Goal: Information Seeking & Learning: Learn about a topic

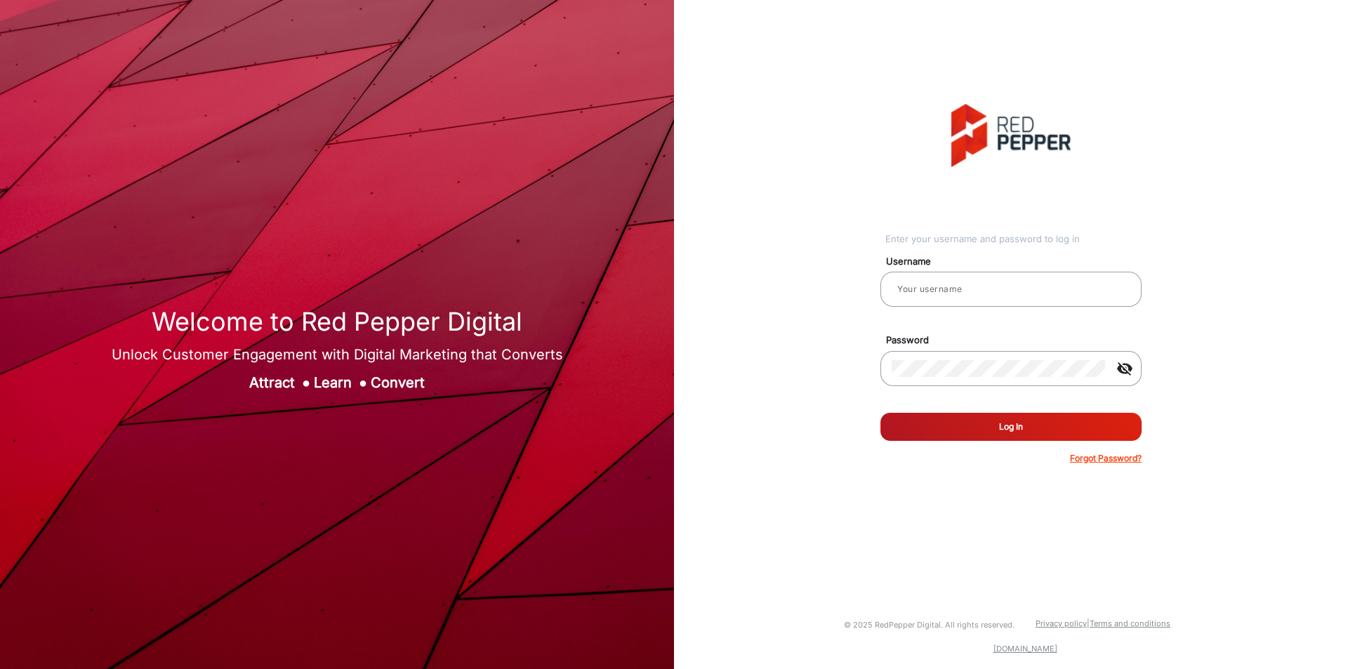
type input "janarthanan"
click at [1024, 418] on button "Log In" at bounding box center [1010, 427] width 261 height 28
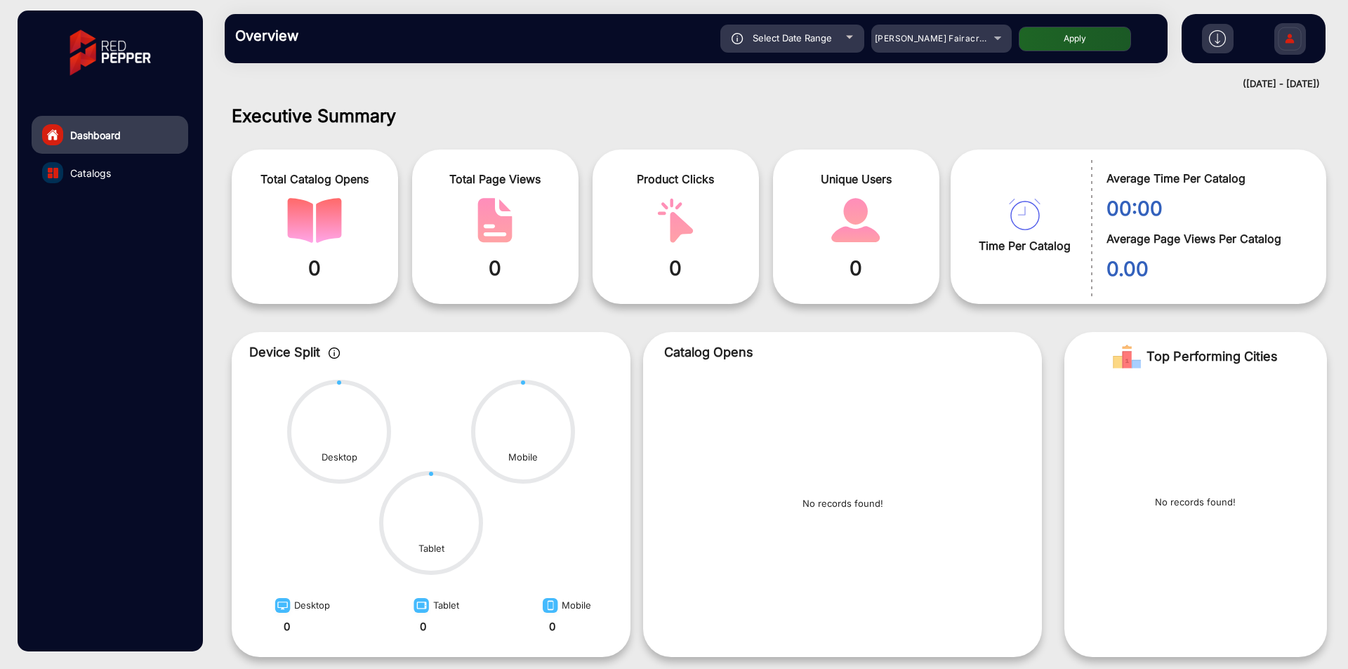
scroll to position [11, 0]
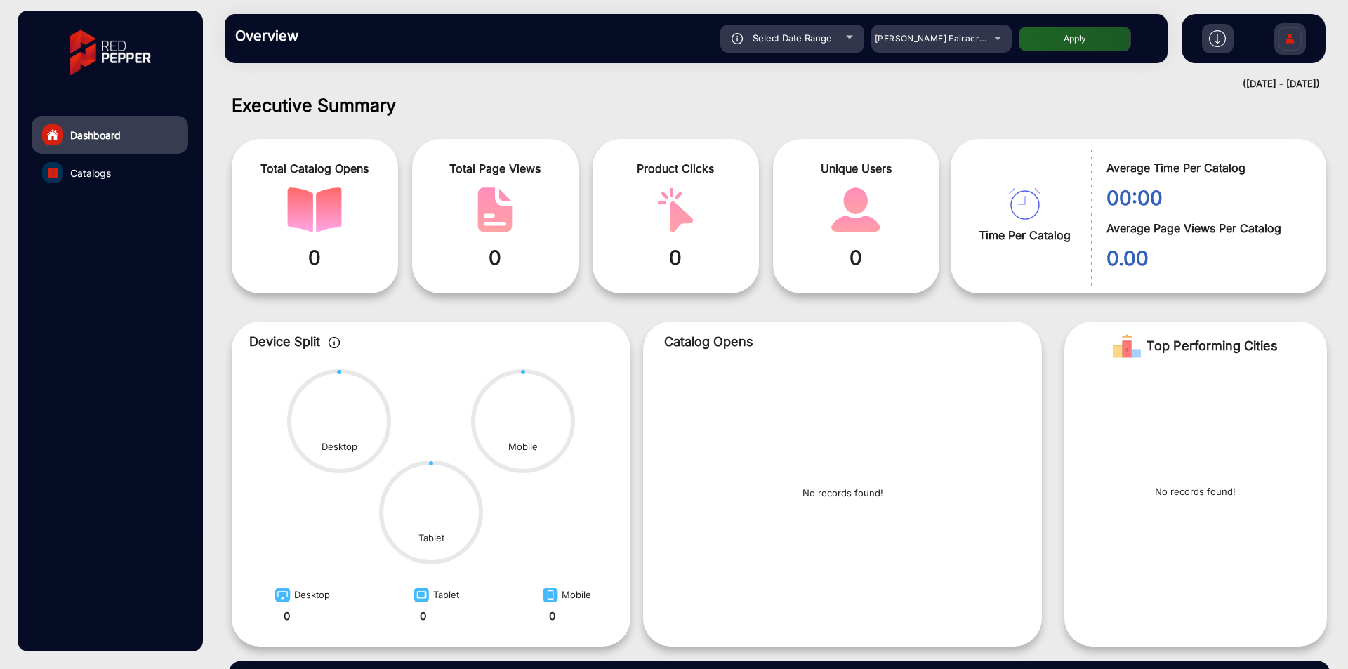
click at [797, 187] on span at bounding box center [855, 209] width 145 height 45
drag, startPoint x: 742, startPoint y: 161, endPoint x: 729, endPoint y: 114, distance: 48.7
drag, startPoint x: 729, startPoint y: 114, endPoint x: 738, endPoint y: 105, distance: 12.4
click at [738, 105] on h1 "Executive Summary" at bounding box center [779, 105] width 1095 height 21
click at [648, 126] on div "Total Catalog Opens 0 Total Page Views 0 Product Clicks 0 Unique Users 0 Time P…" at bounding box center [779, 210] width 1116 height 179
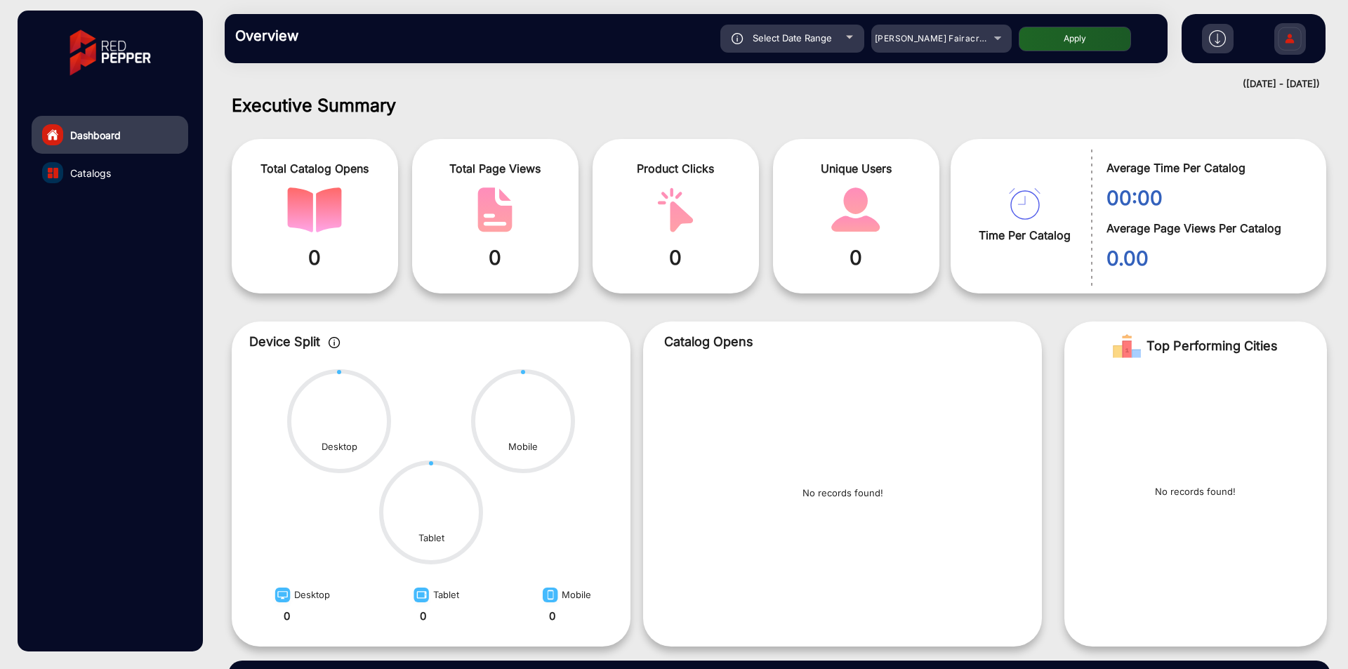
click at [648, 126] on div "Total Catalog Opens 0 Total Page Views 0 Product Clicks 0 Unique Users 0 Time P…" at bounding box center [779, 210] width 1116 height 179
click at [920, 51] on mat-select "Adams Fairacre Farms" at bounding box center [941, 39] width 140 height 28
click at [927, 41] on span "Adams Fairacre Farms" at bounding box center [943, 38] width 139 height 11
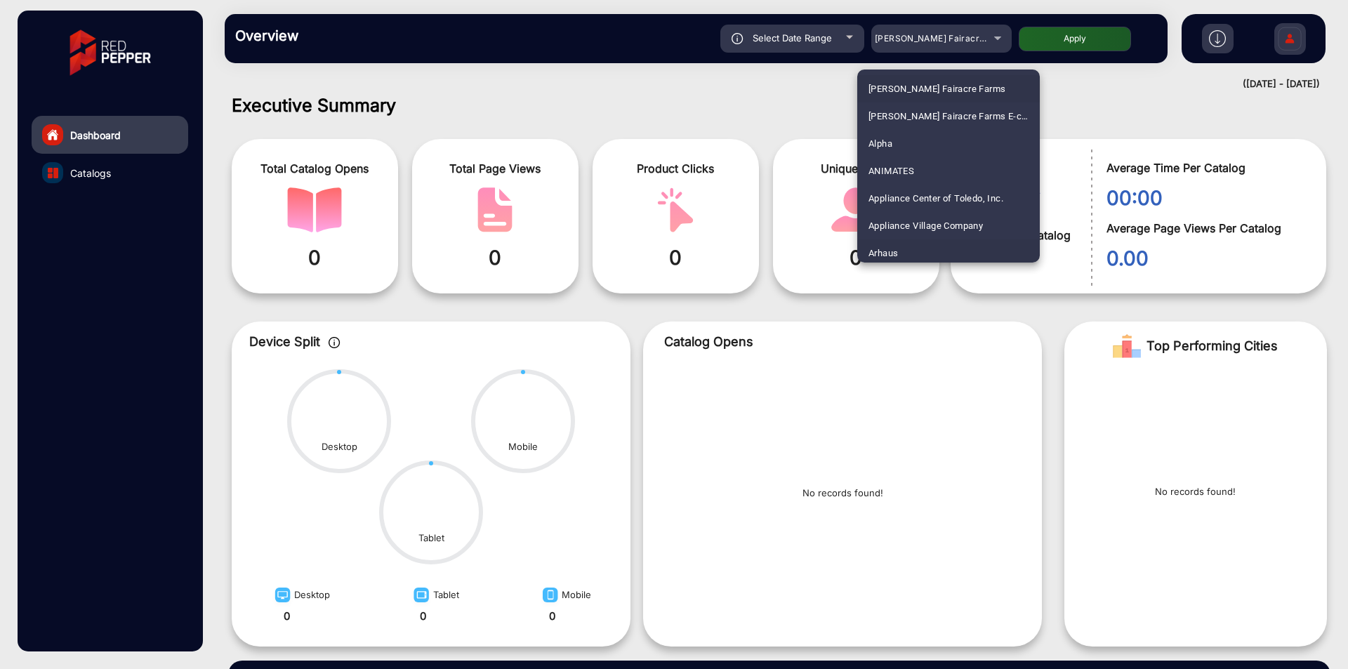
click at [889, 255] on span "Arhaus" at bounding box center [882, 252] width 29 height 27
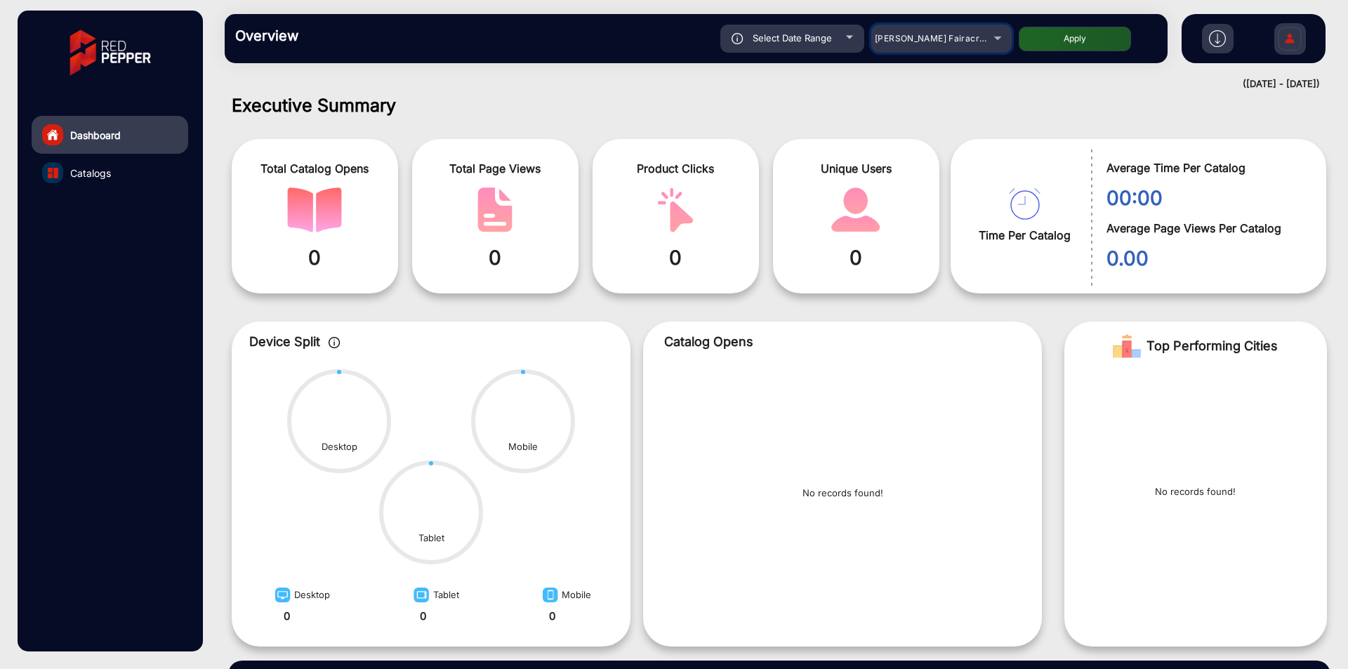
scroll to position [4, 0]
click at [1096, 48] on button "Apply" at bounding box center [1074, 39] width 112 height 25
type input "9/3/2025"
type input "9/9/2025"
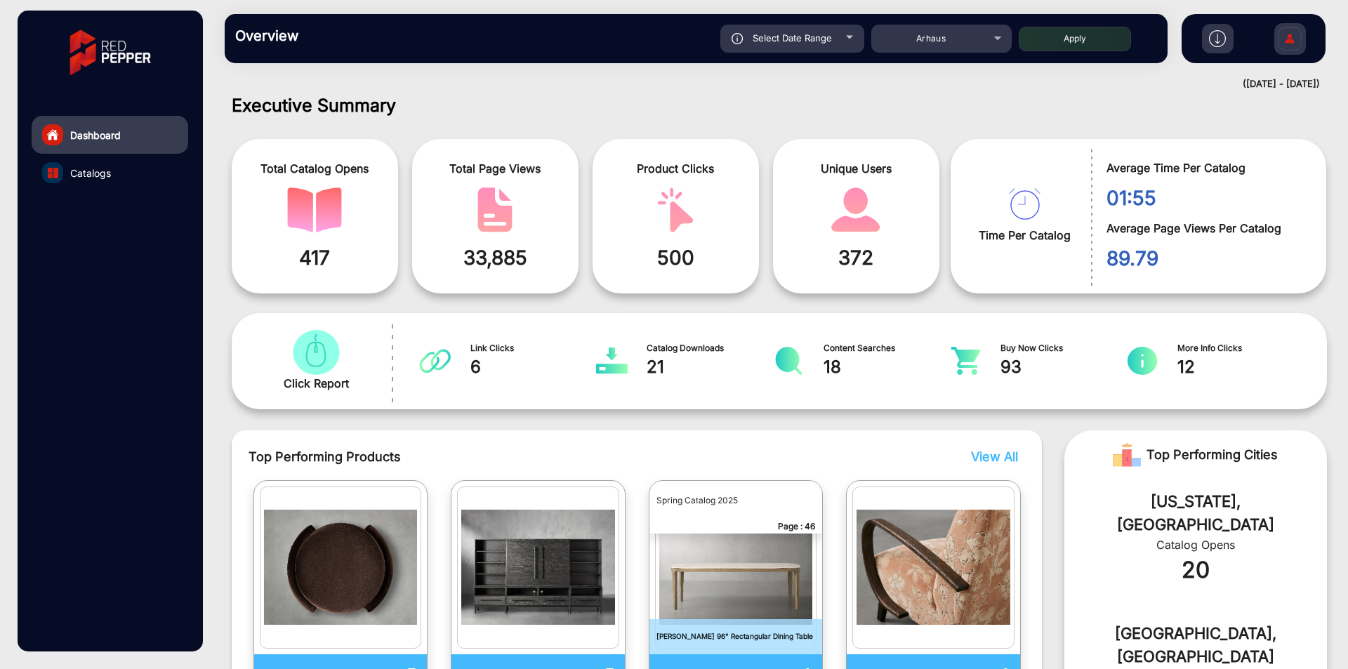
scroll to position [291, 0]
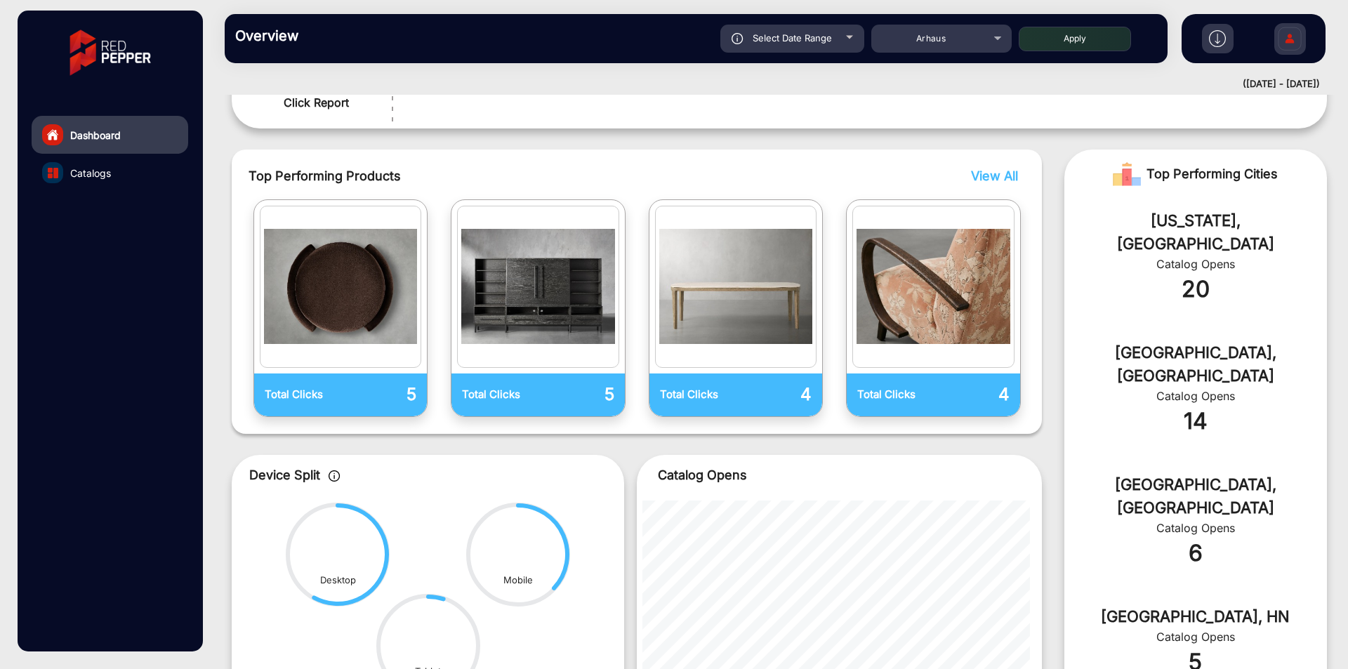
click at [154, 166] on link "Catalogs" at bounding box center [110, 173] width 157 height 38
click at [140, 171] on link "Catalogs" at bounding box center [110, 173] width 157 height 38
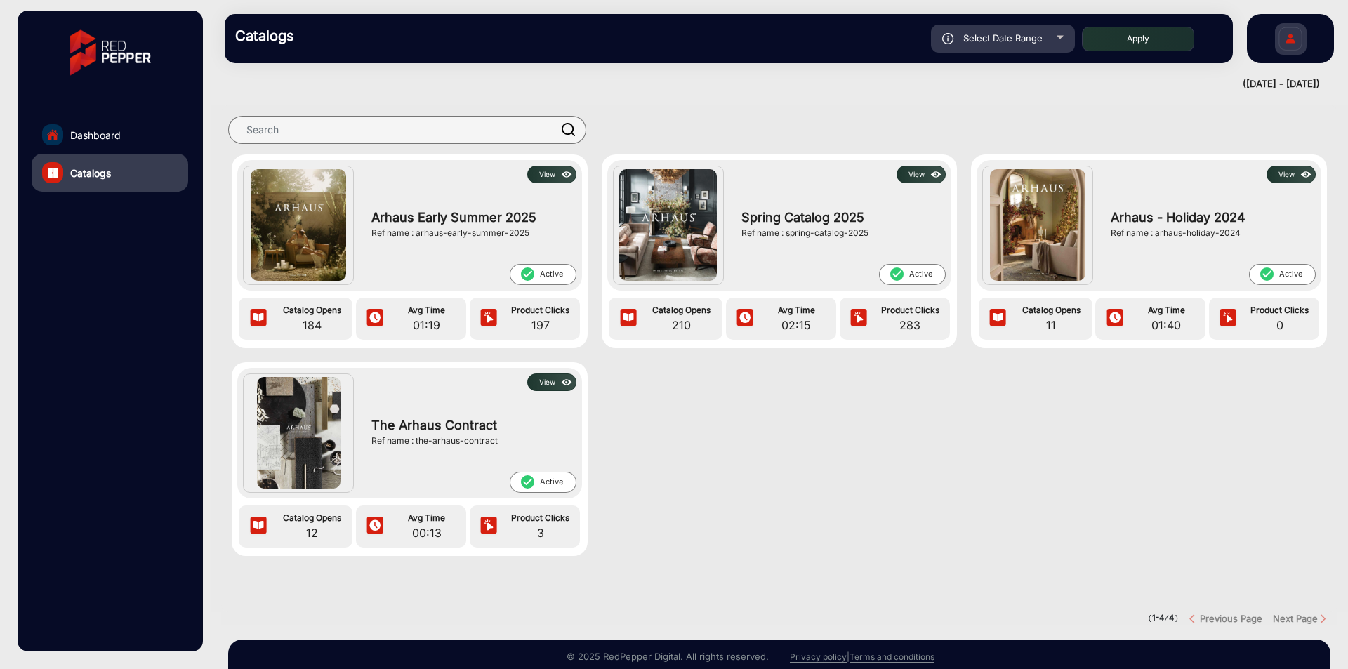
click at [542, 177] on button "View" at bounding box center [551, 175] width 49 height 18
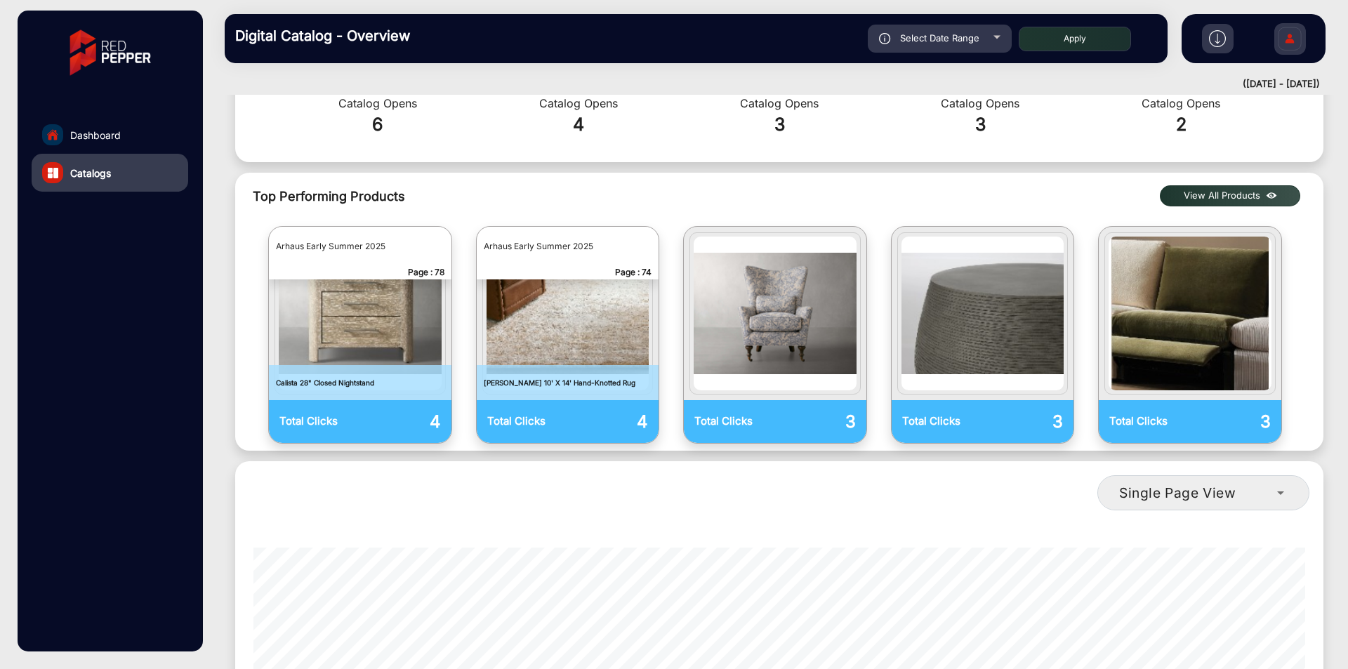
scroll to position [561, 0]
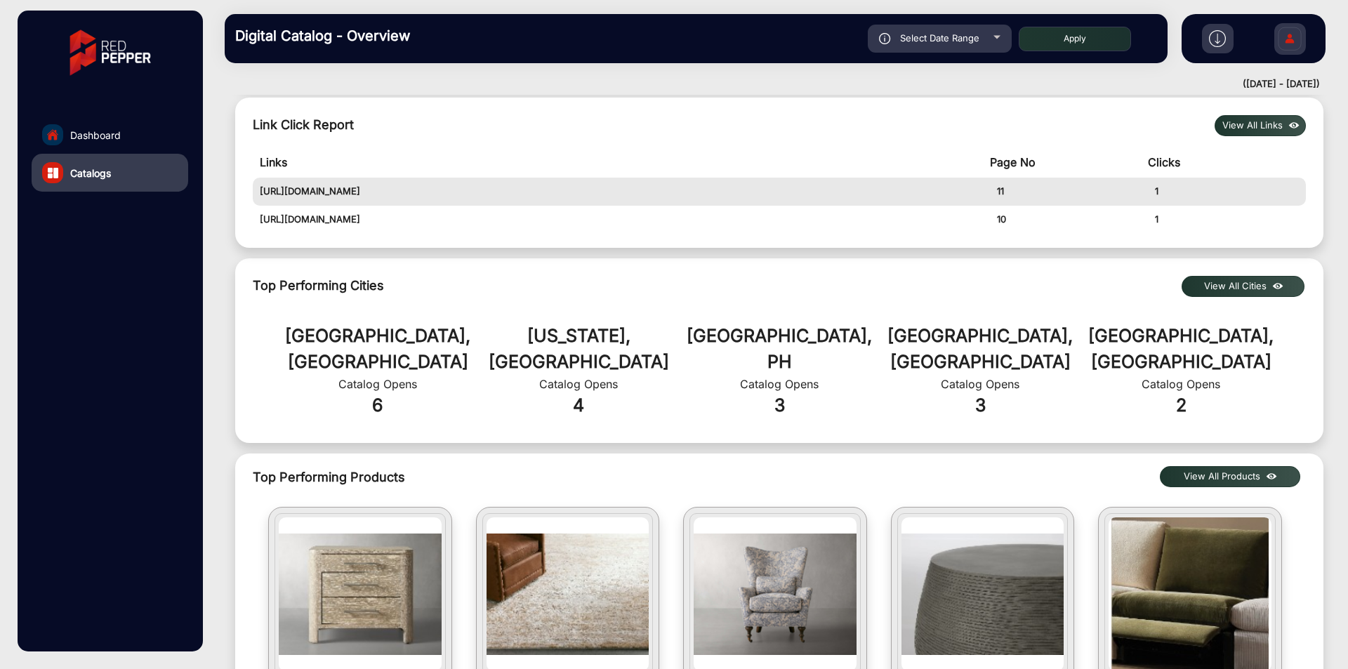
click at [1209, 288] on button "View All Cities" at bounding box center [1242, 286] width 123 height 21
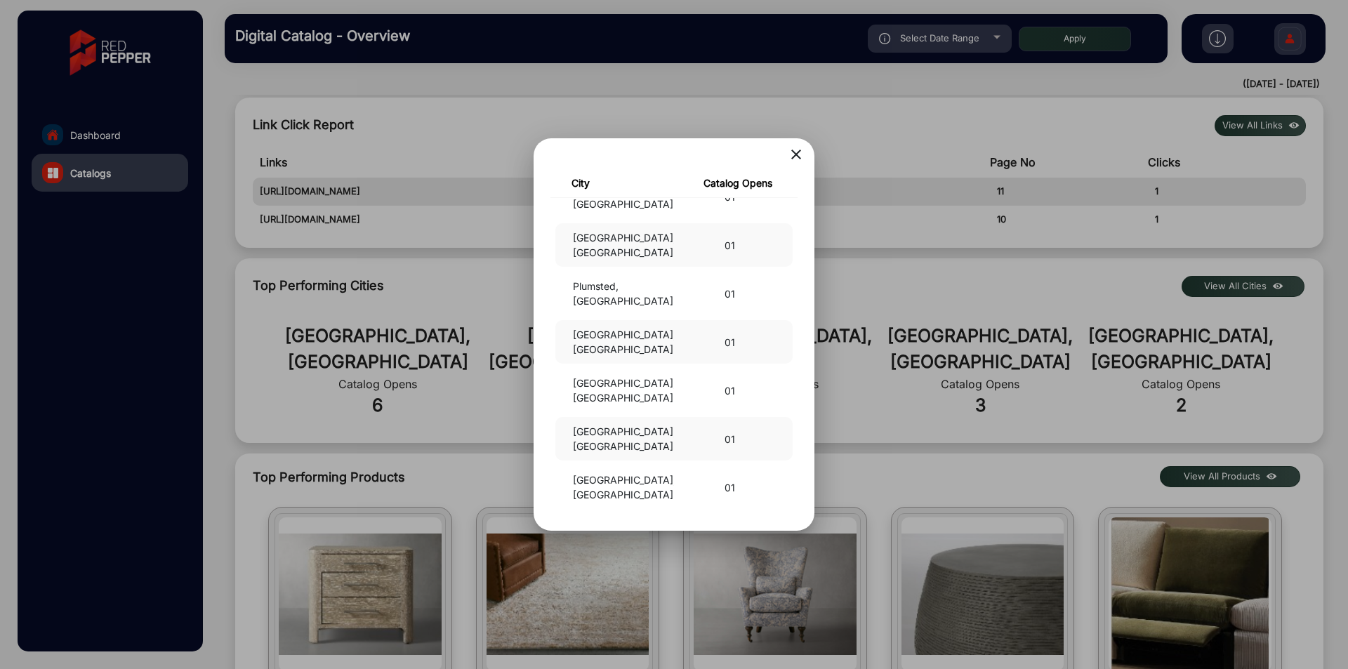
scroll to position [4028, 0]
click at [792, 154] on mat-icon "close" at bounding box center [795, 154] width 17 height 17
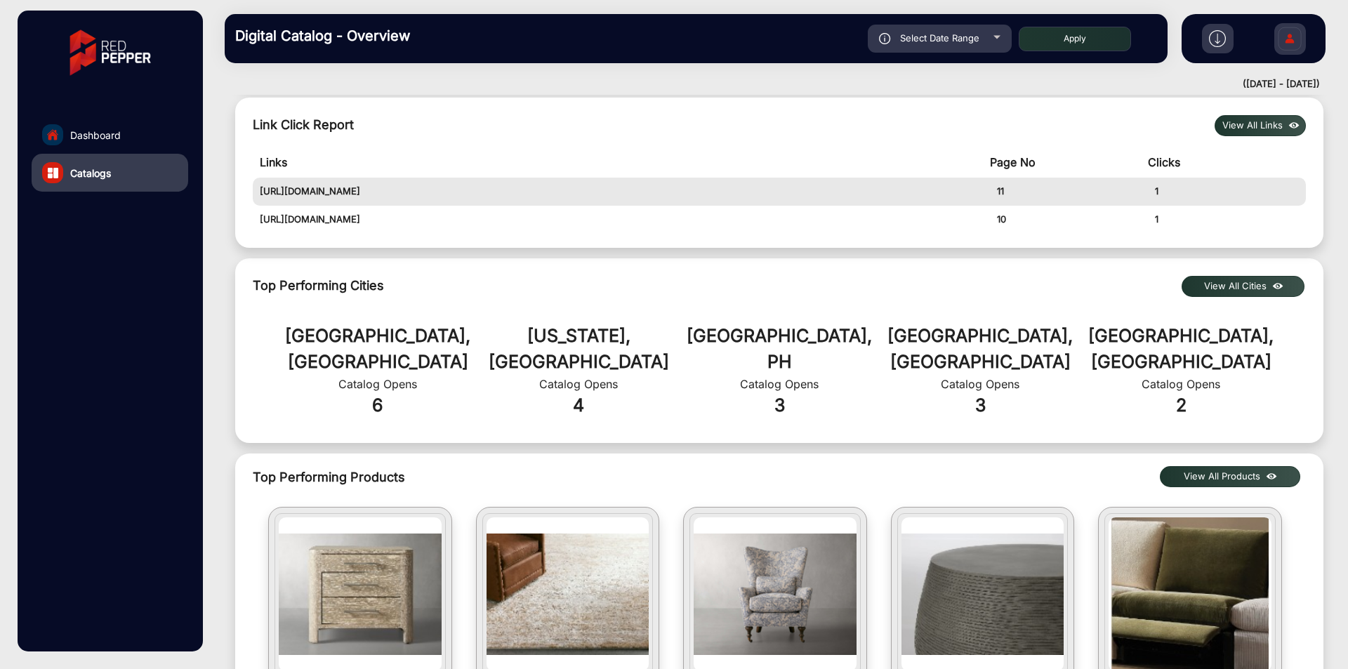
click at [1228, 283] on button "View All Cities" at bounding box center [1242, 286] width 123 height 21
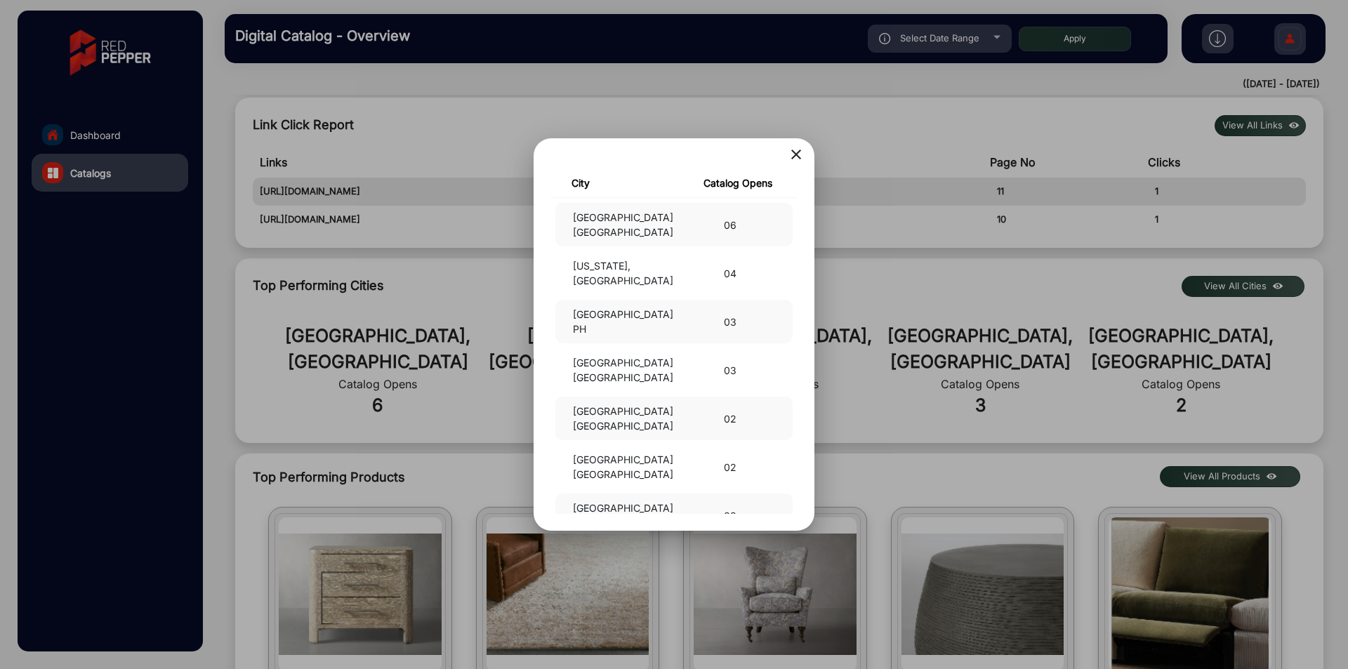
click at [1098, 331] on div at bounding box center [674, 334] width 1348 height 669
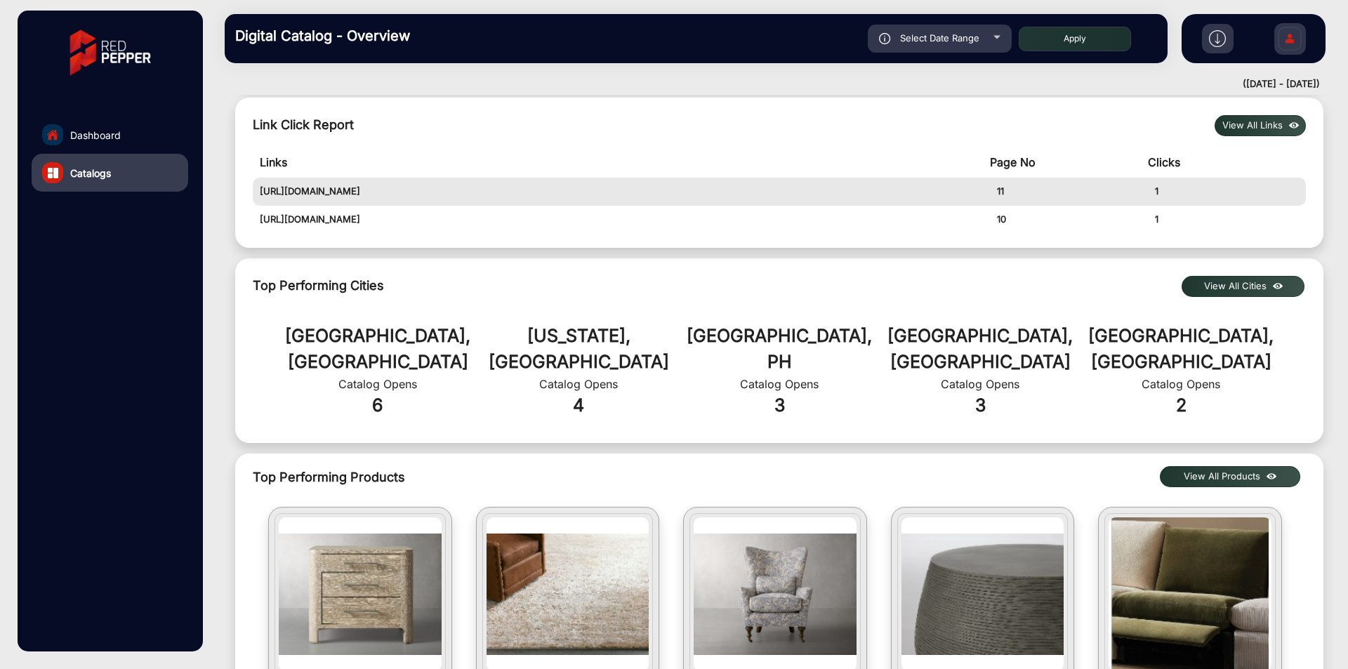
click at [1206, 284] on button "View All Cities" at bounding box center [1242, 286] width 123 height 21
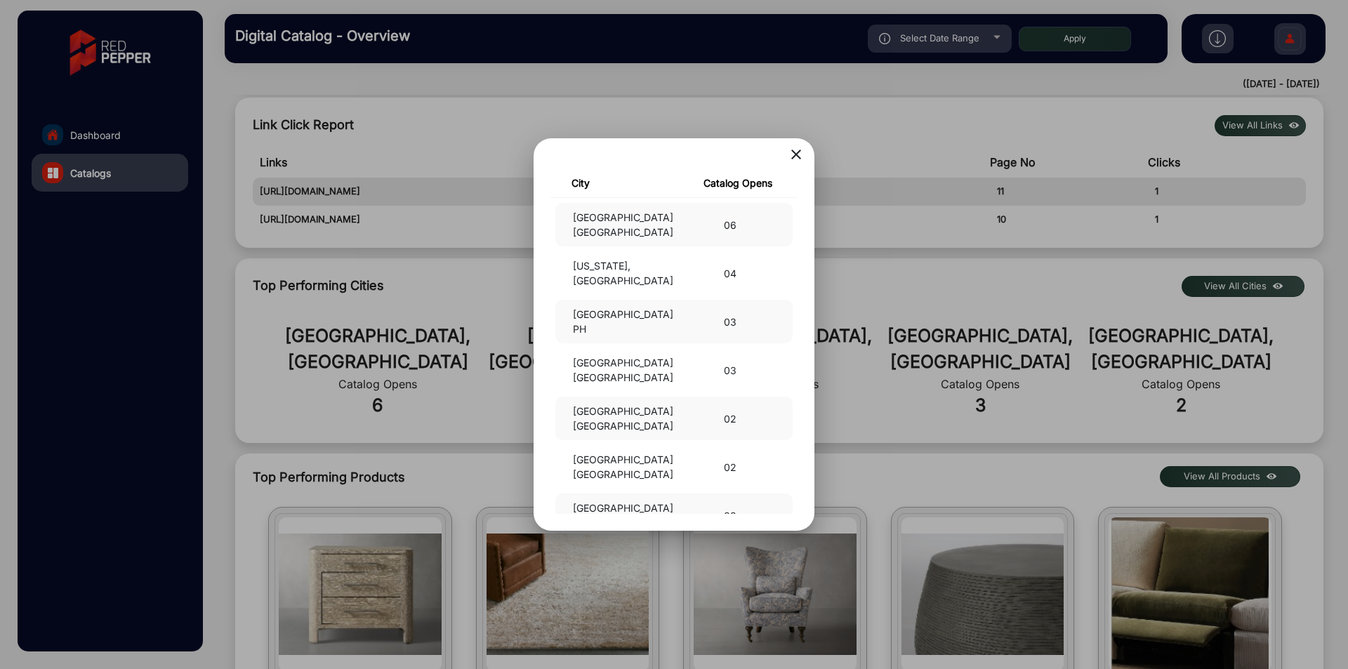
click at [1153, 301] on div at bounding box center [674, 334] width 1348 height 669
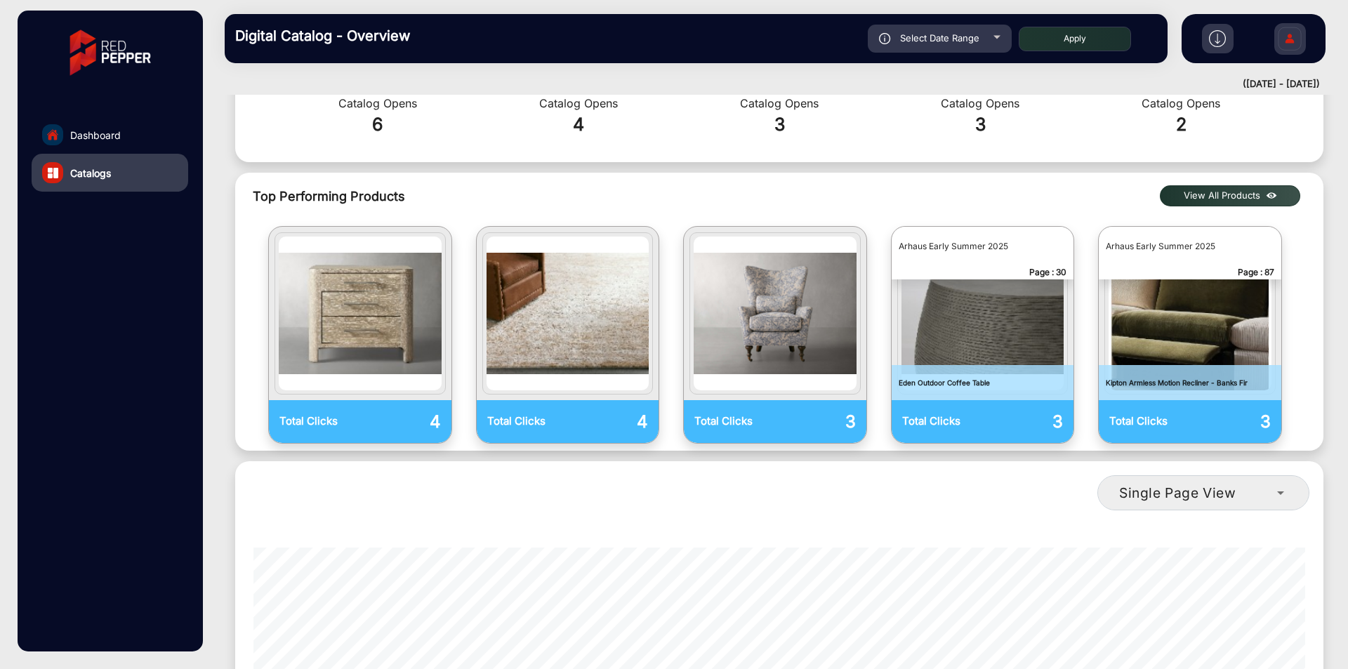
scroll to position [561, 0]
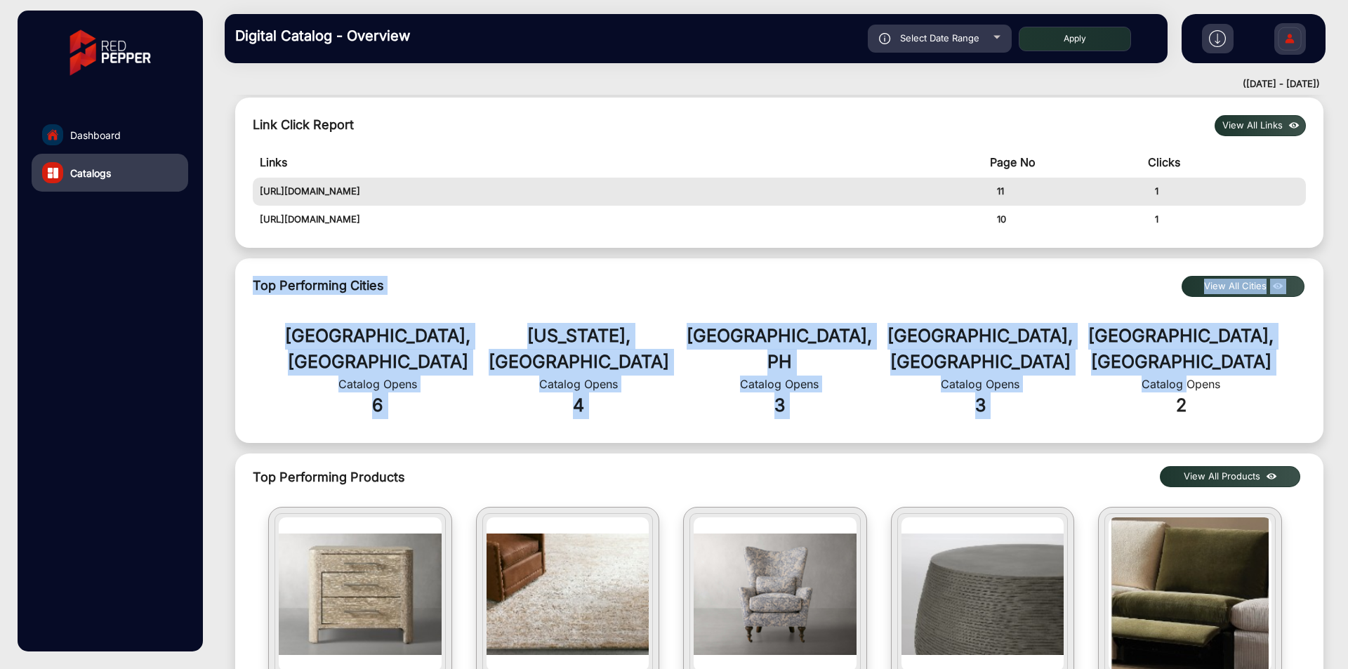
drag, startPoint x: 237, startPoint y: 279, endPoint x: 1207, endPoint y: 347, distance: 972.3
click at [1202, 350] on div "Top Performing Cities View All Cities Los Angeles, US Catalog Opens 6 New York,…" at bounding box center [779, 350] width 1088 height 185
click at [1246, 314] on div "Los Angeles, US Catalog Opens 6 New York, US Catalog Opens 4 Quezon City, PH Ca…" at bounding box center [779, 370] width 1074 height 131
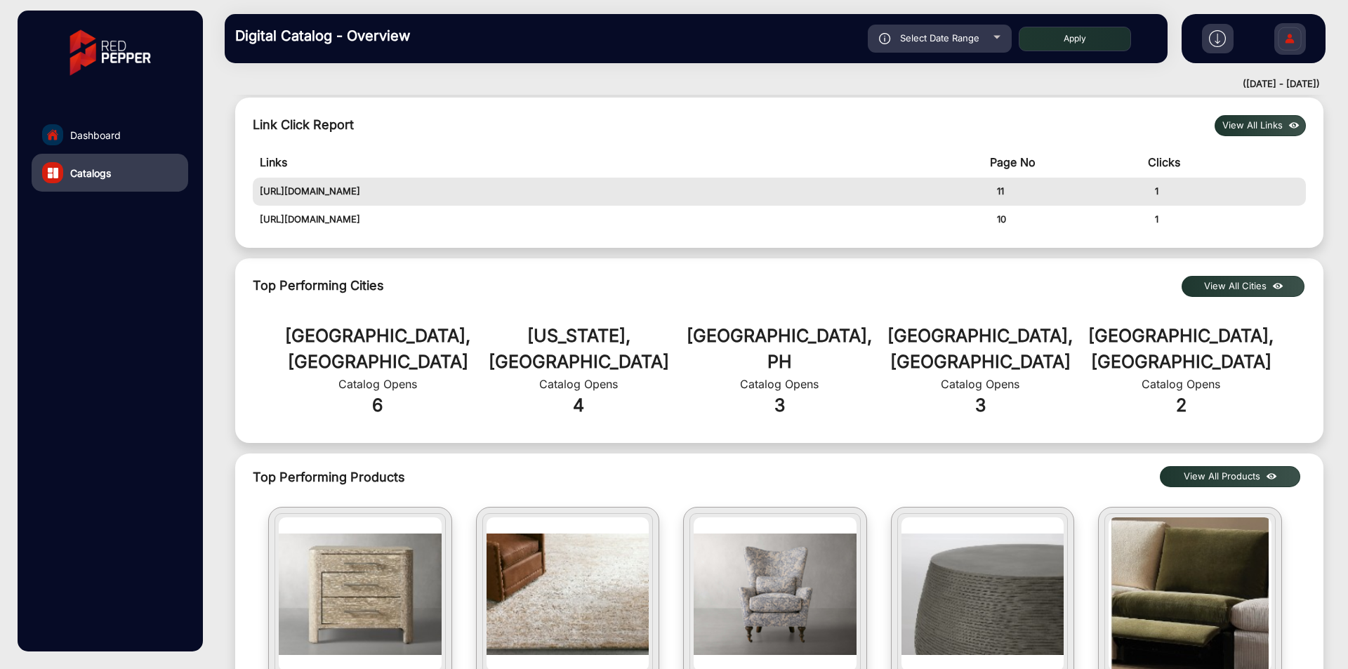
click at [1257, 289] on button "View All Cities" at bounding box center [1242, 286] width 123 height 21
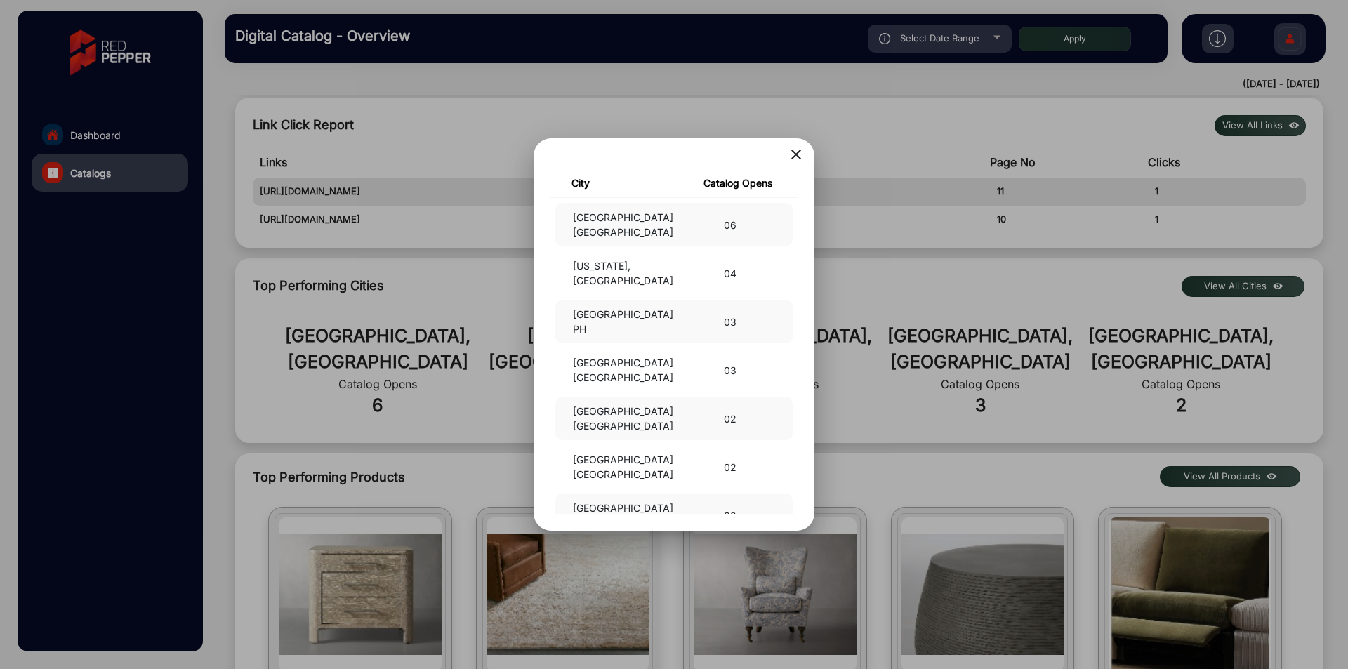
click at [1257, 289] on div at bounding box center [674, 334] width 1348 height 669
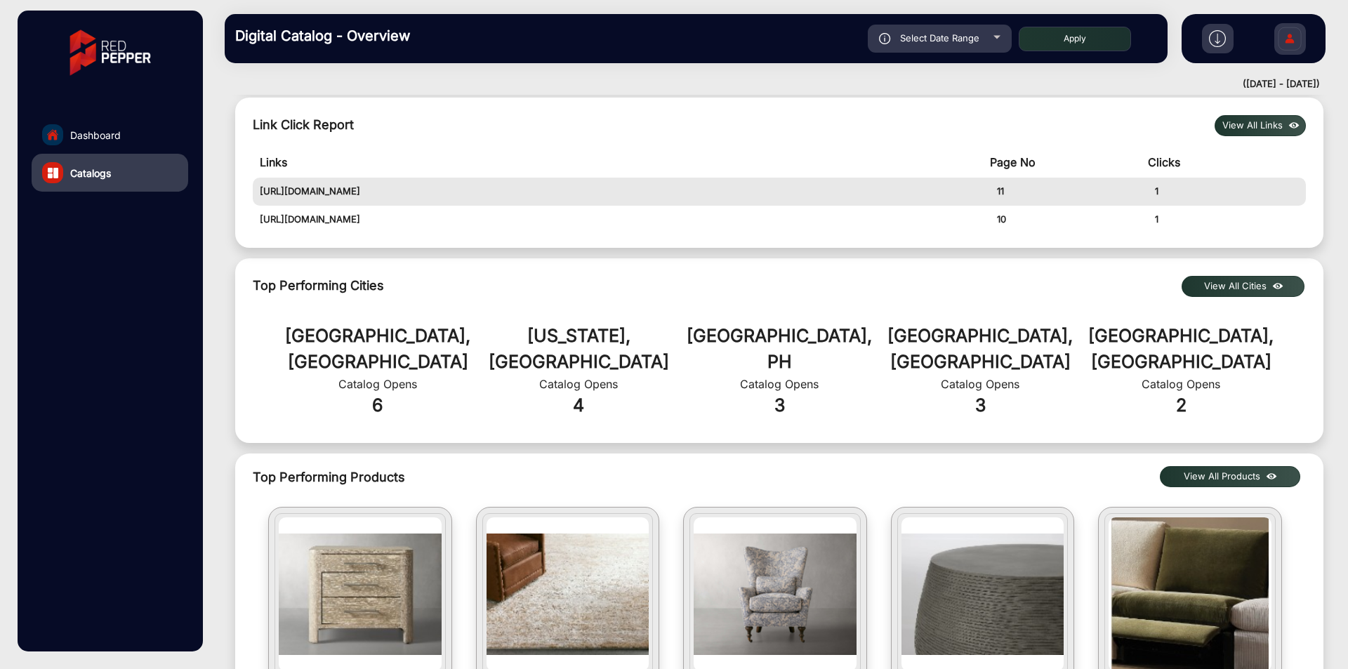
click at [142, 128] on link "Dashboard" at bounding box center [110, 135] width 157 height 38
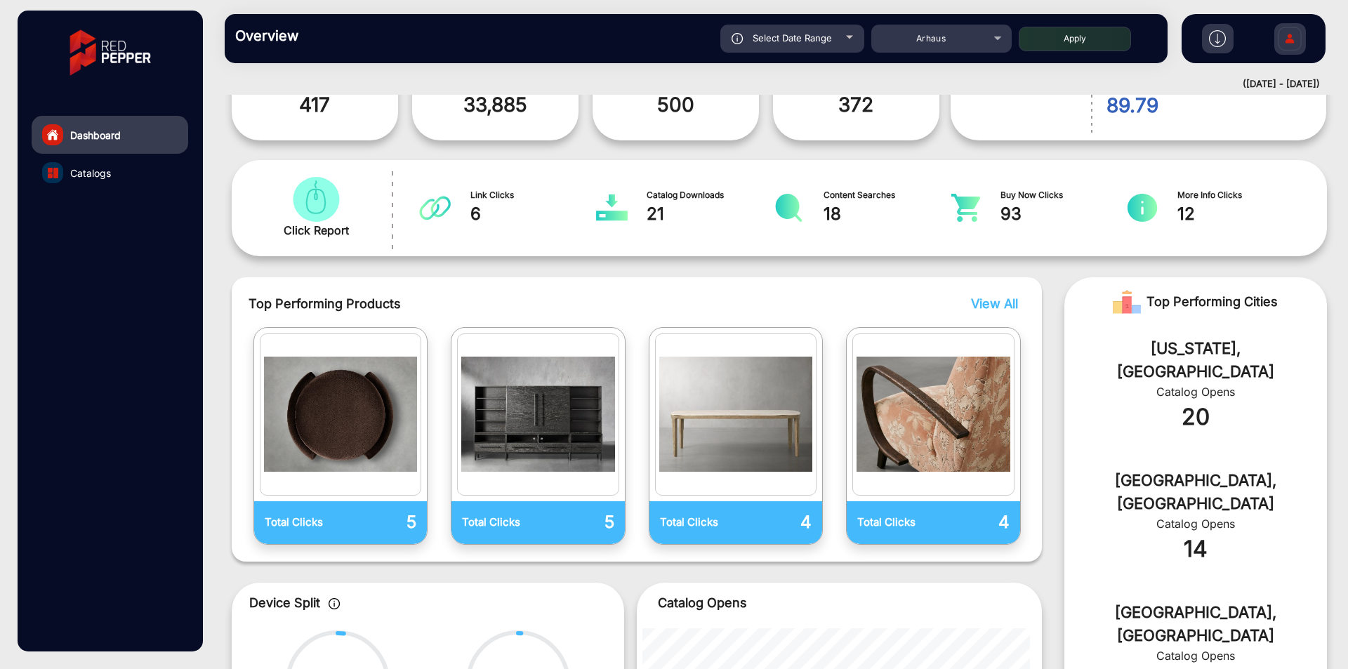
scroll to position [11, 0]
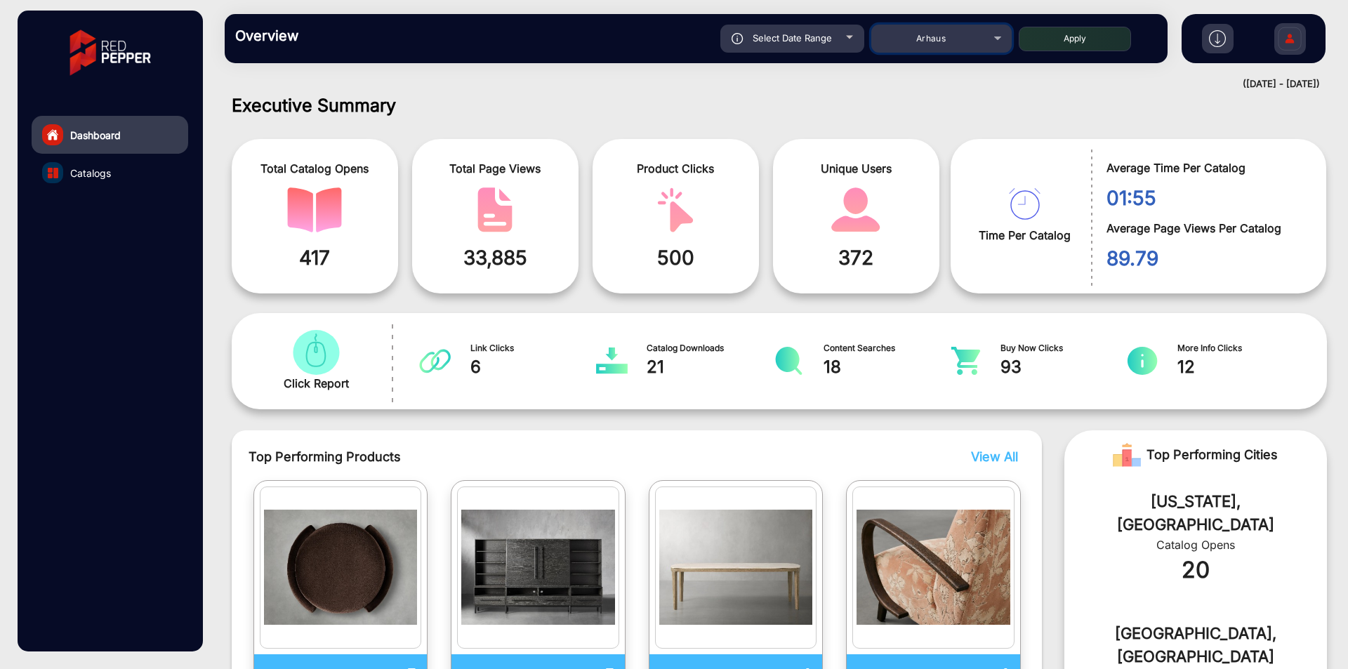
click at [964, 44] on mat-select "Arhaus" at bounding box center [941, 39] width 140 height 28
click at [964, 44] on div "Arhaus" at bounding box center [930, 38] width 112 height 17
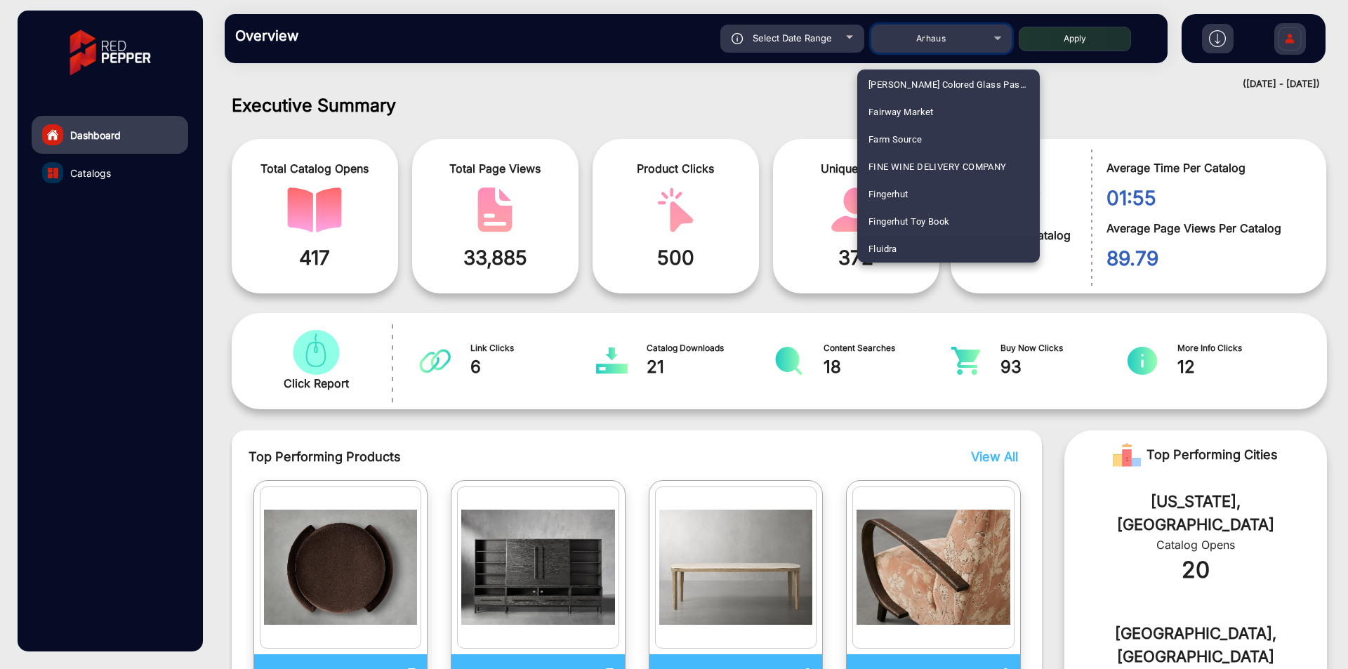
scroll to position [661, 0]
click at [919, 223] on mat-option "Fluidra" at bounding box center [948, 221] width 182 height 27
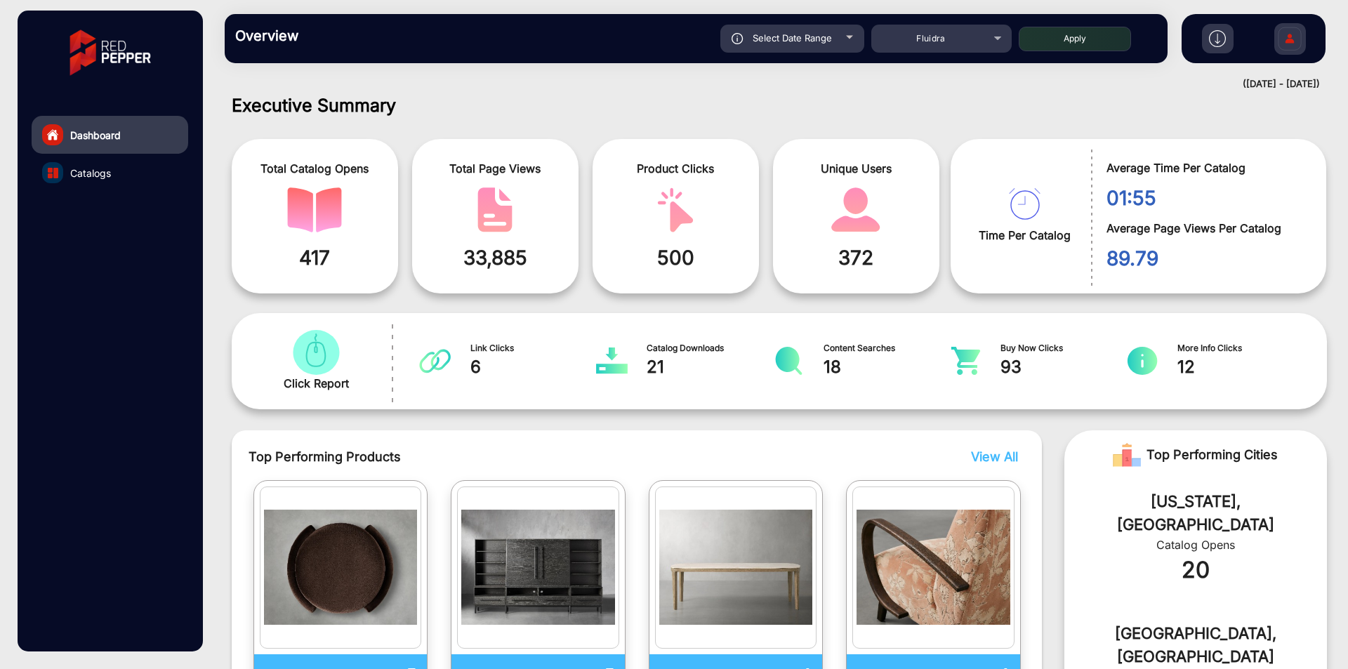
click at [1081, 45] on button "Apply" at bounding box center [1074, 39] width 112 height 25
type input "9/3/2025"
type input "9/9/2025"
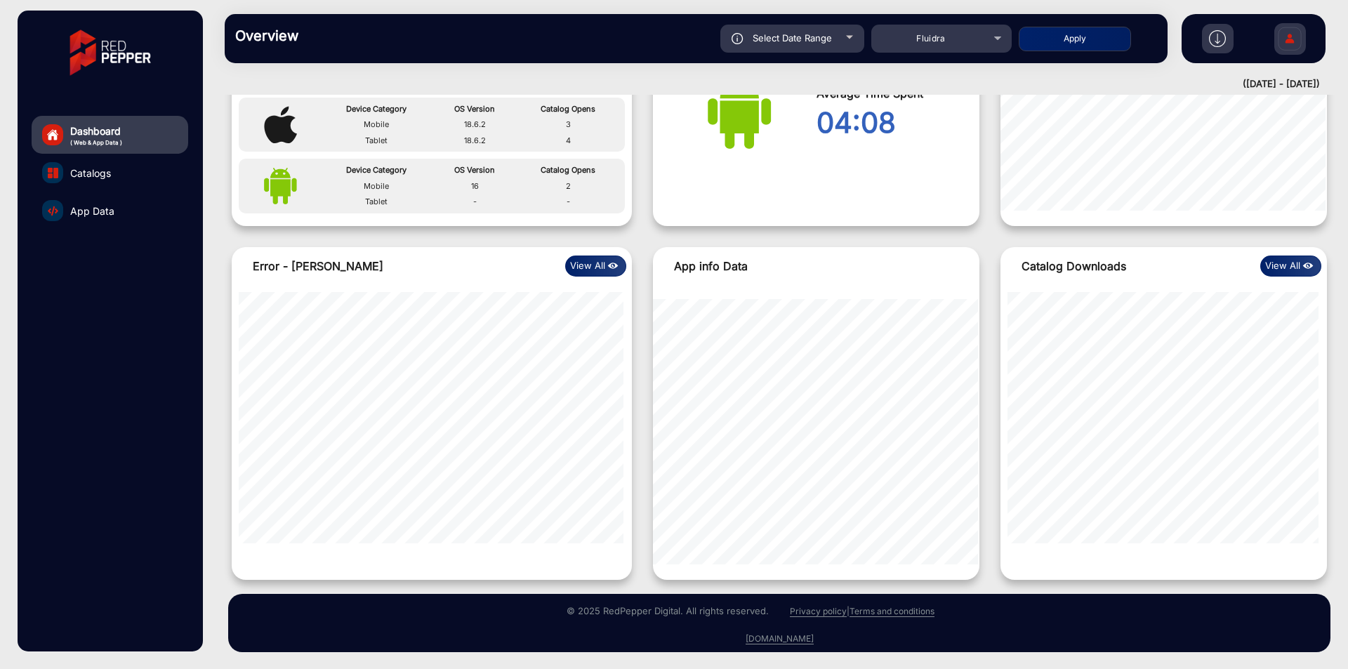
scroll to position [1037, 0]
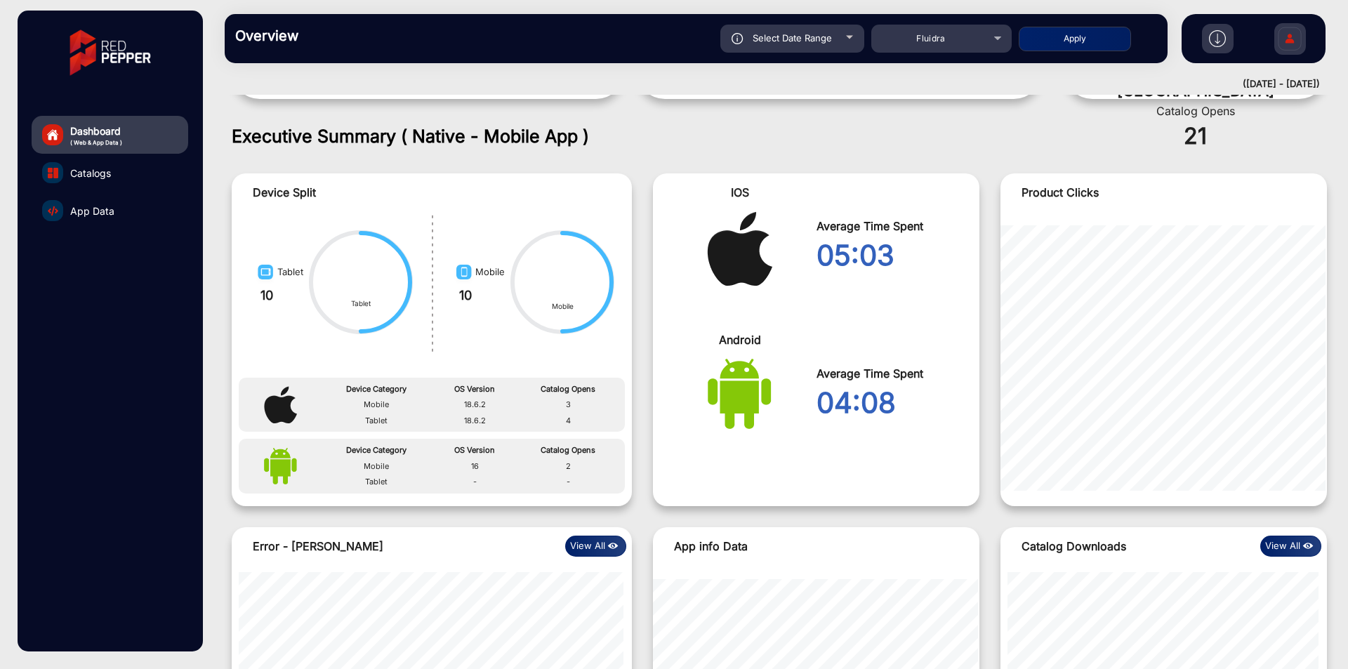
click at [157, 175] on link "Catalogs" at bounding box center [110, 173] width 157 height 38
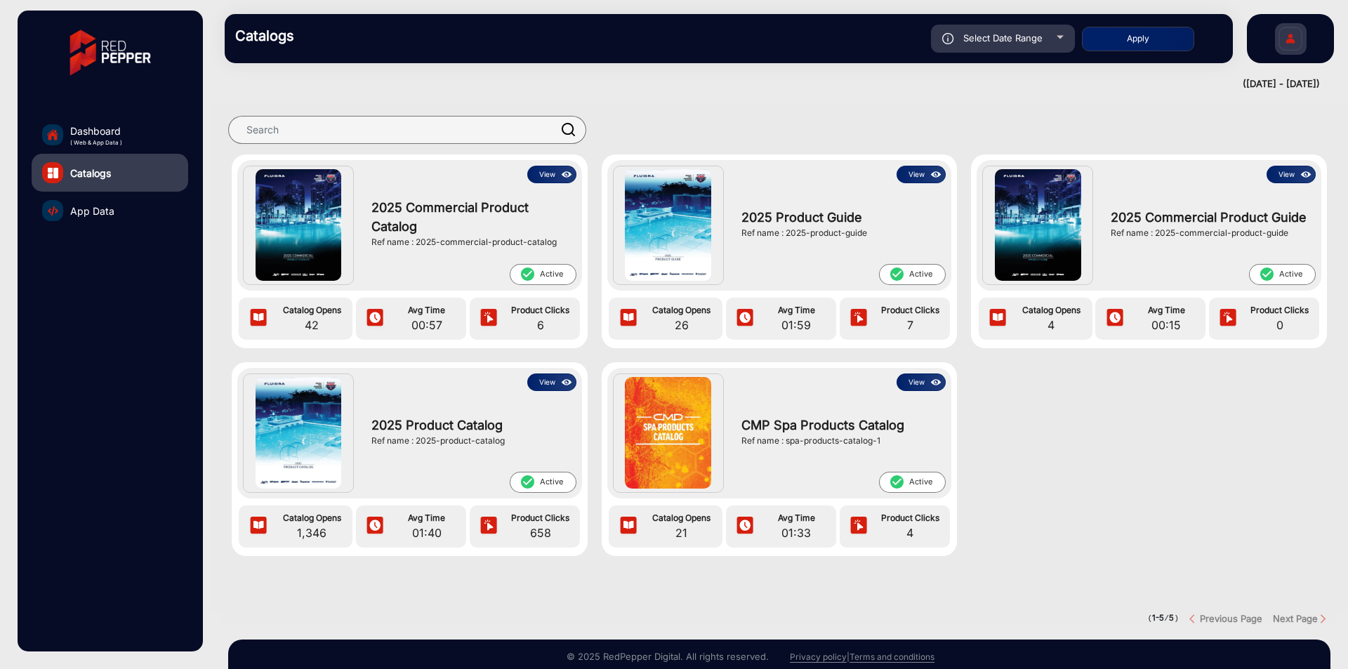
click at [155, 135] on link "Dashboard ( Web & App Data )" at bounding box center [110, 135] width 157 height 38
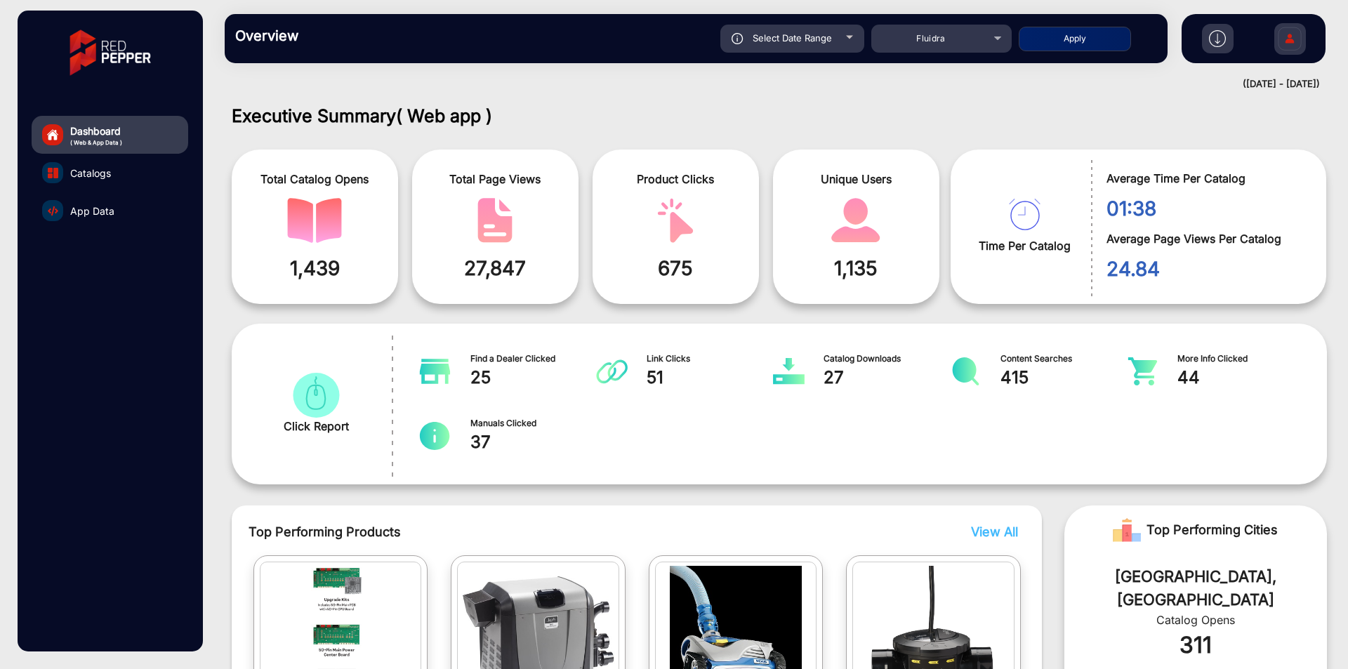
scroll to position [11, 0]
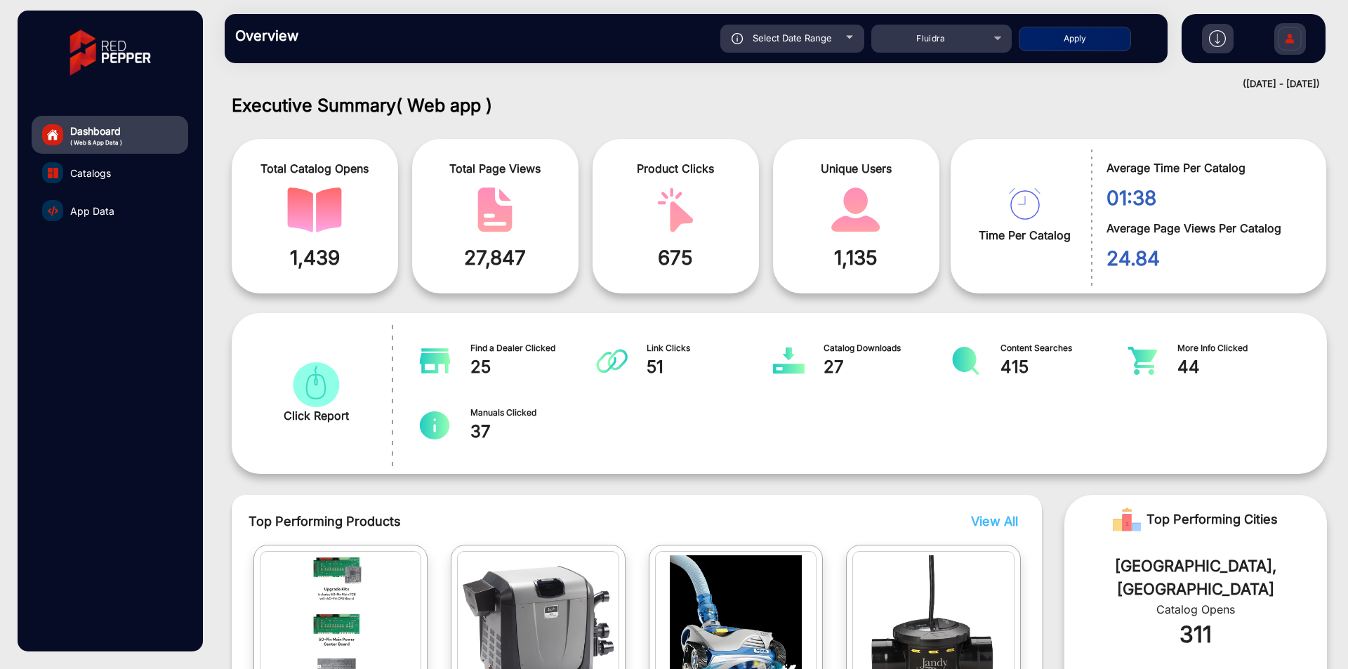
click at [100, 206] on span "App Data" at bounding box center [92, 211] width 44 height 15
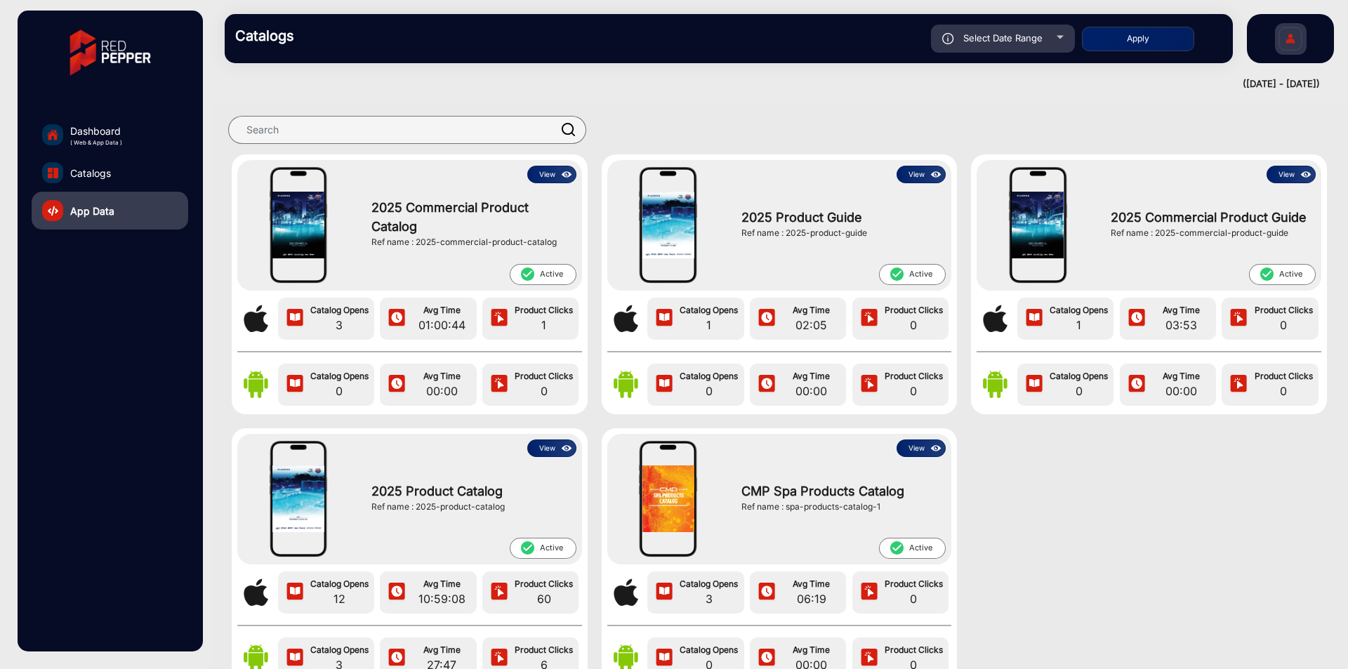
click at [557, 184] on div "2025 Commercial Product Catalog Ref name : 2025-commercial-product-catalog" at bounding box center [469, 223] width 211 height 81
click at [559, 176] on img at bounding box center [567, 174] width 16 height 15
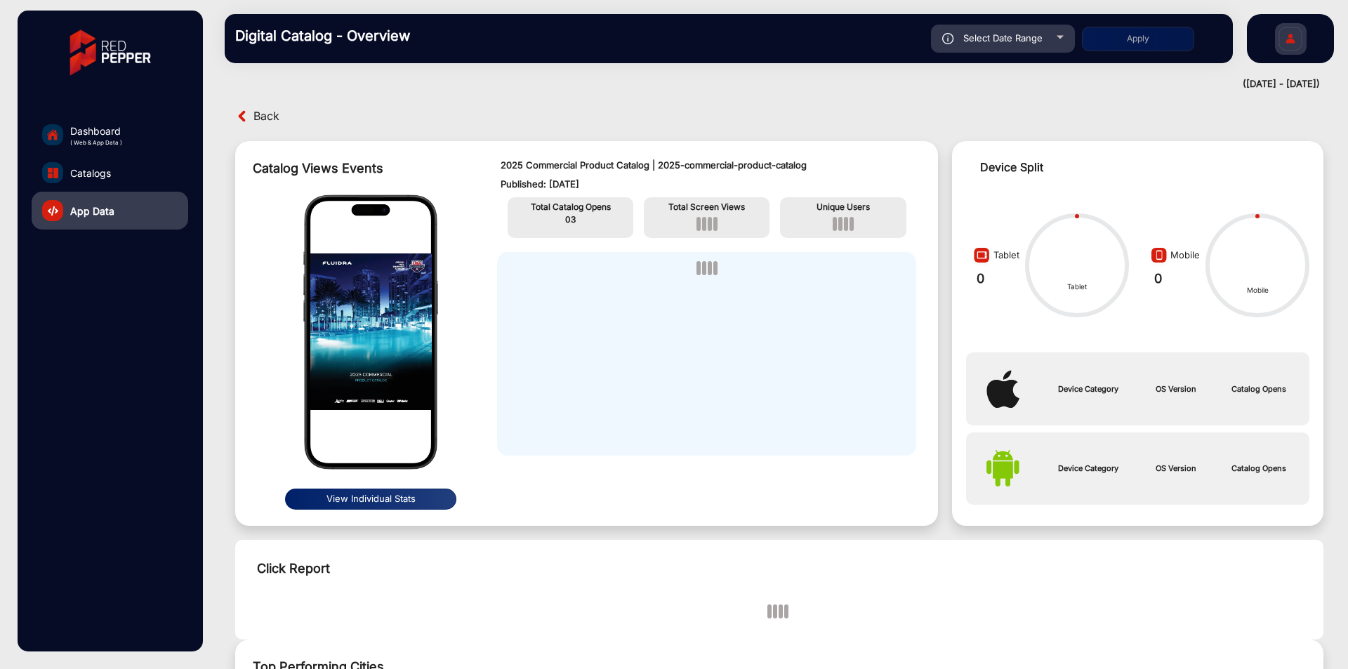
scroll to position [11, 0]
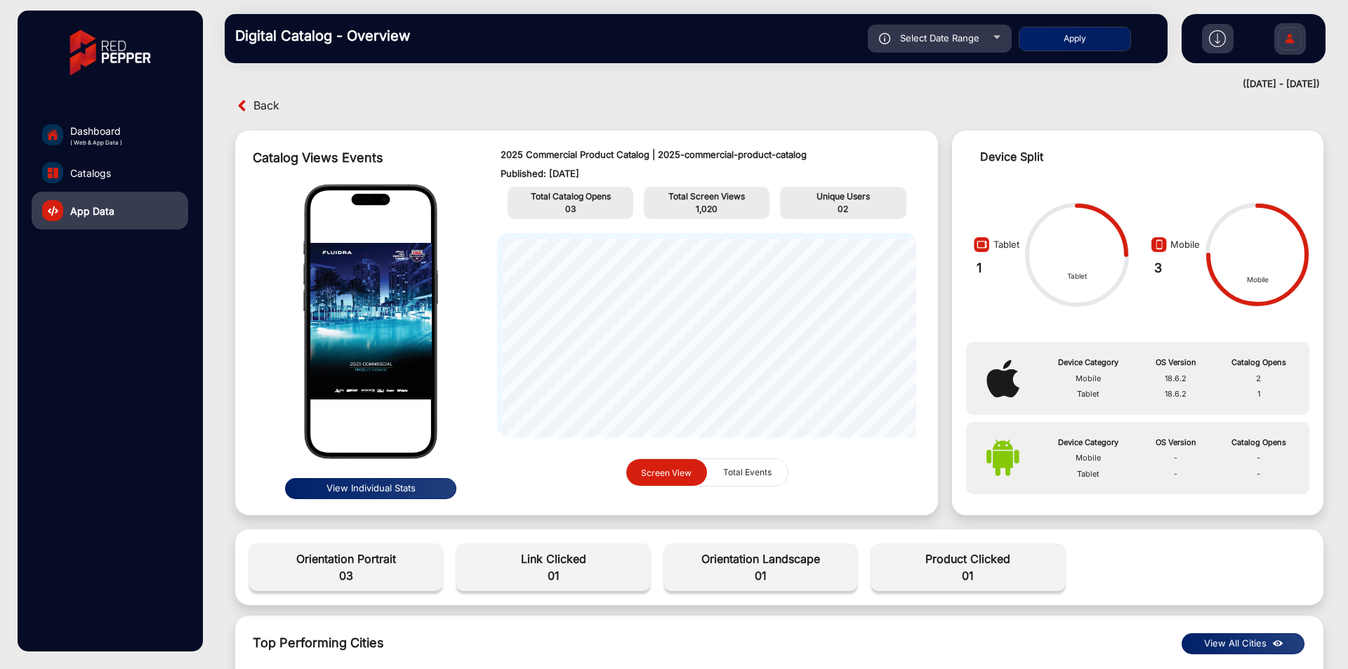
click at [274, 102] on span "Back" at bounding box center [266, 106] width 26 height 22
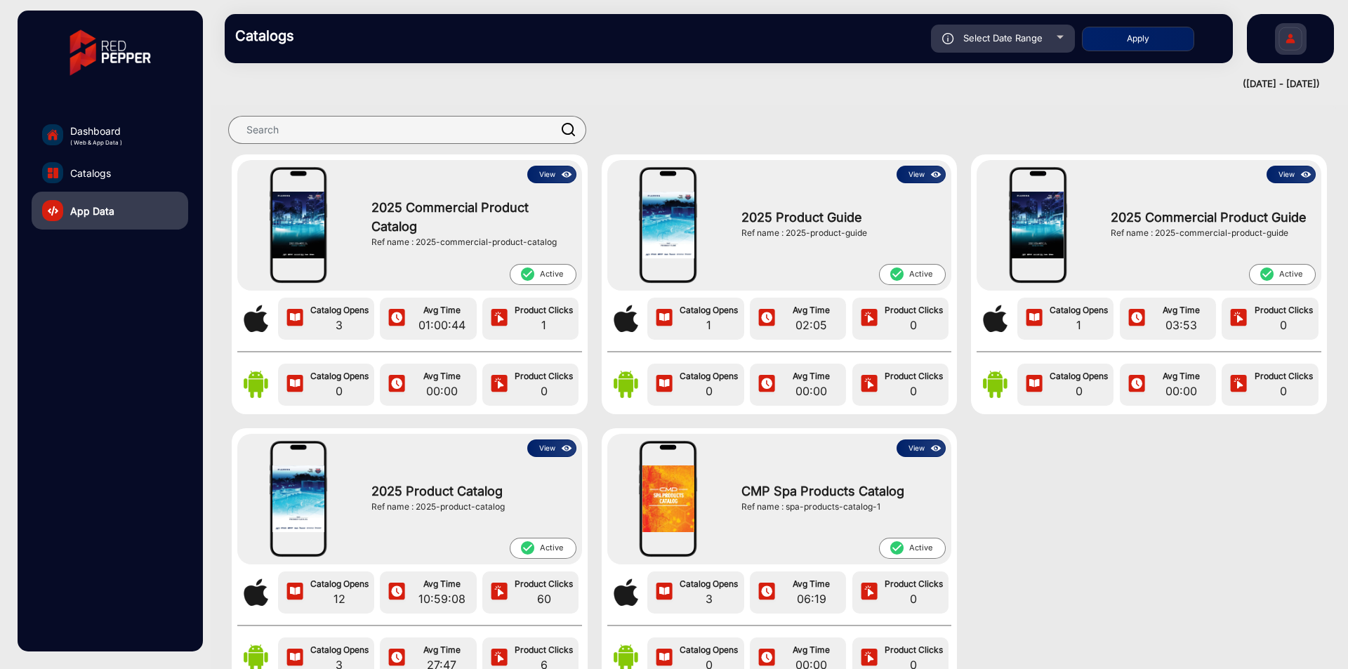
click at [564, 172] on img at bounding box center [567, 174] width 16 height 15
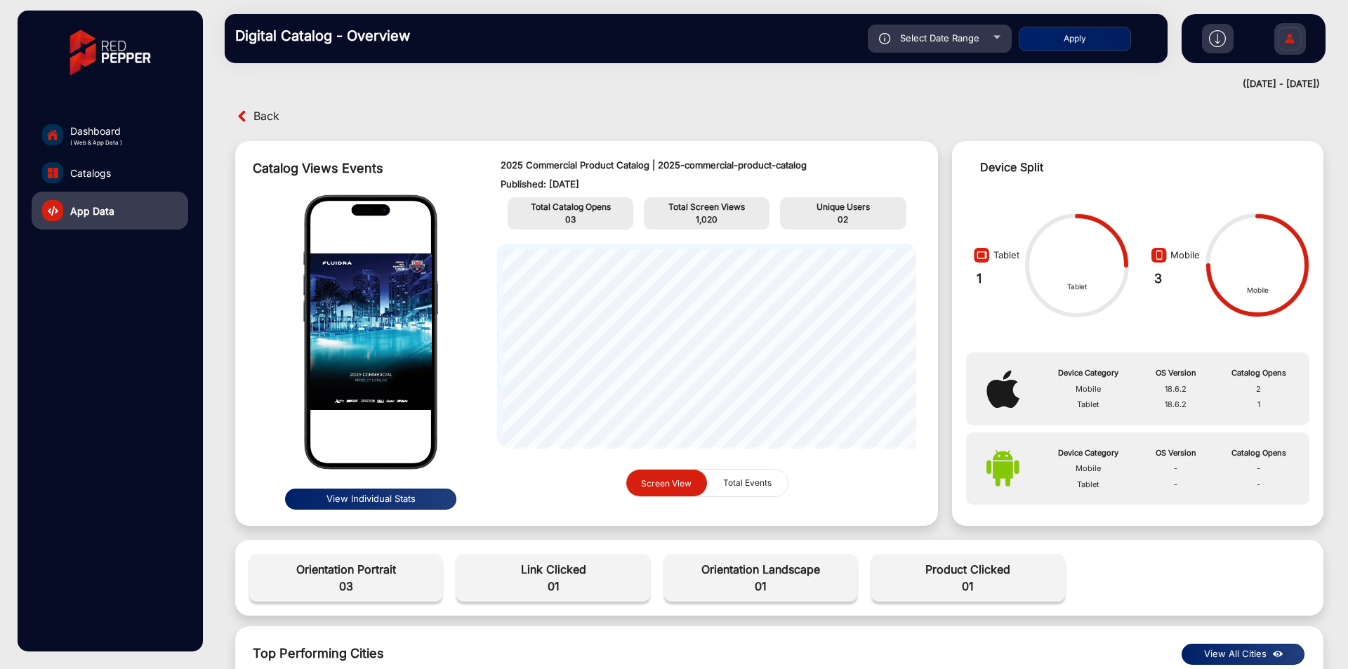
click at [381, 493] on button "View Individual Stats" at bounding box center [371, 498] width 172 height 21
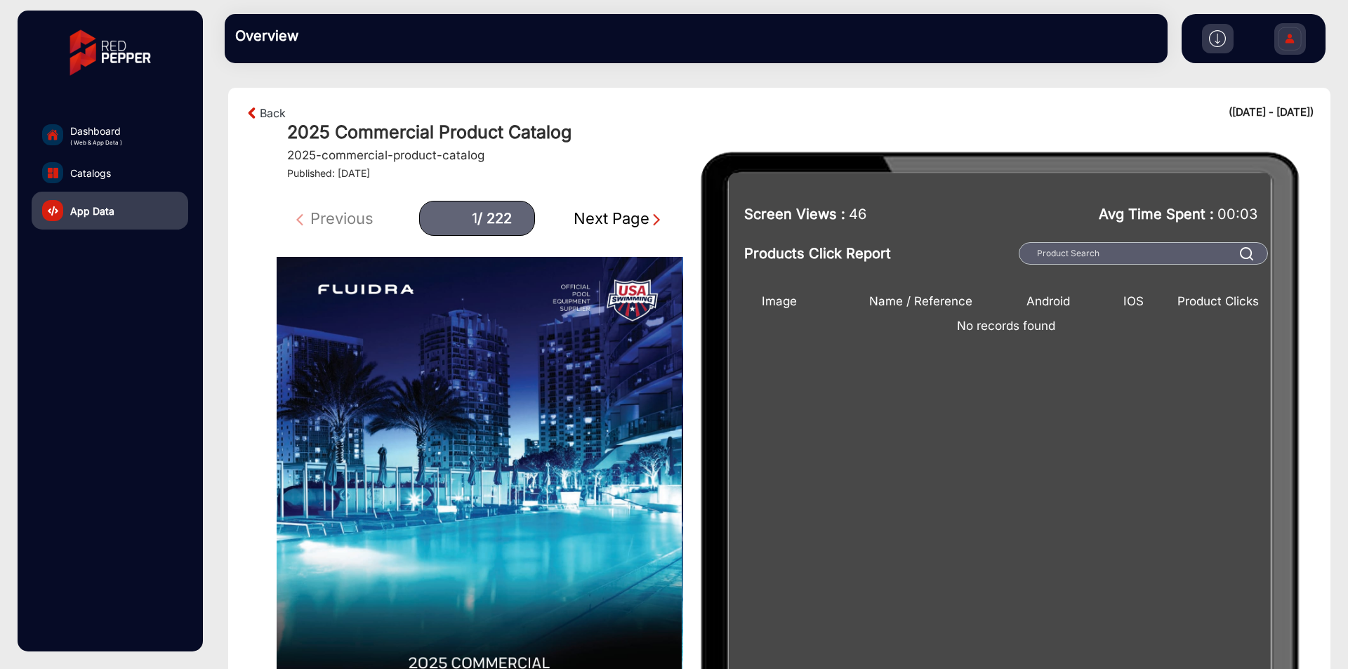
click at [616, 226] on div "Next Page" at bounding box center [618, 218] width 90 height 23
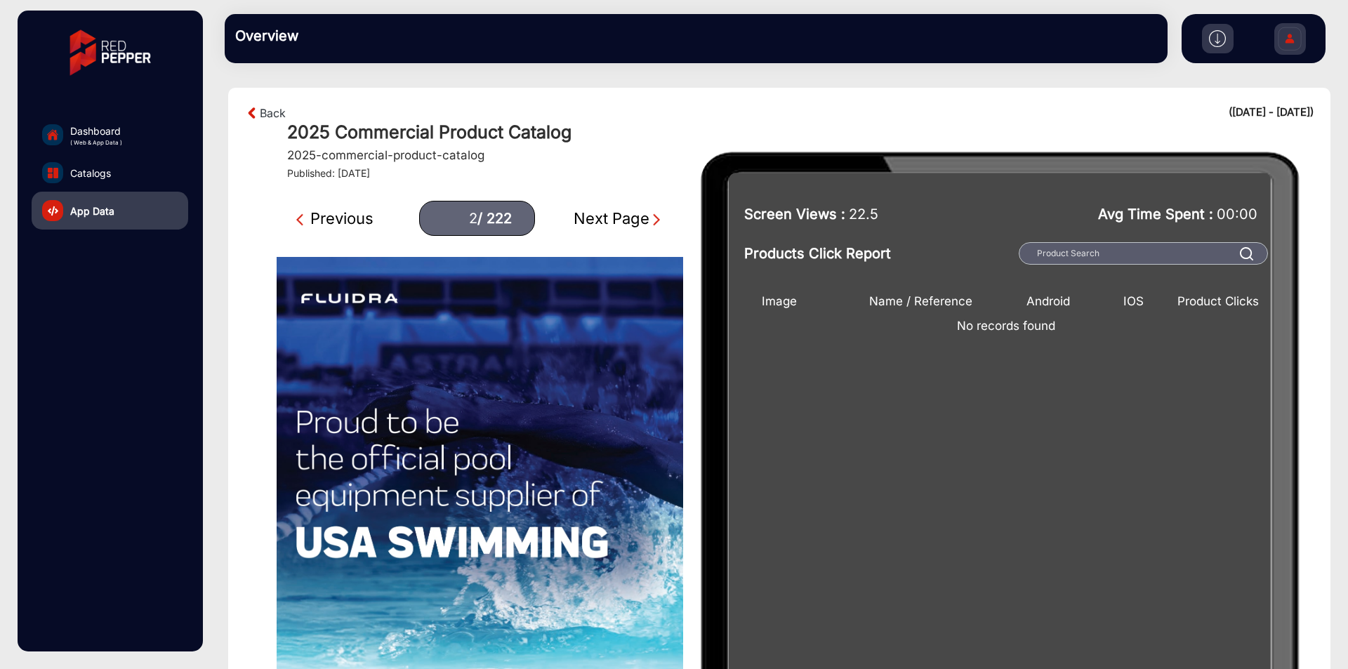
click at [331, 222] on div "Previous" at bounding box center [334, 218] width 77 height 23
type input "1"
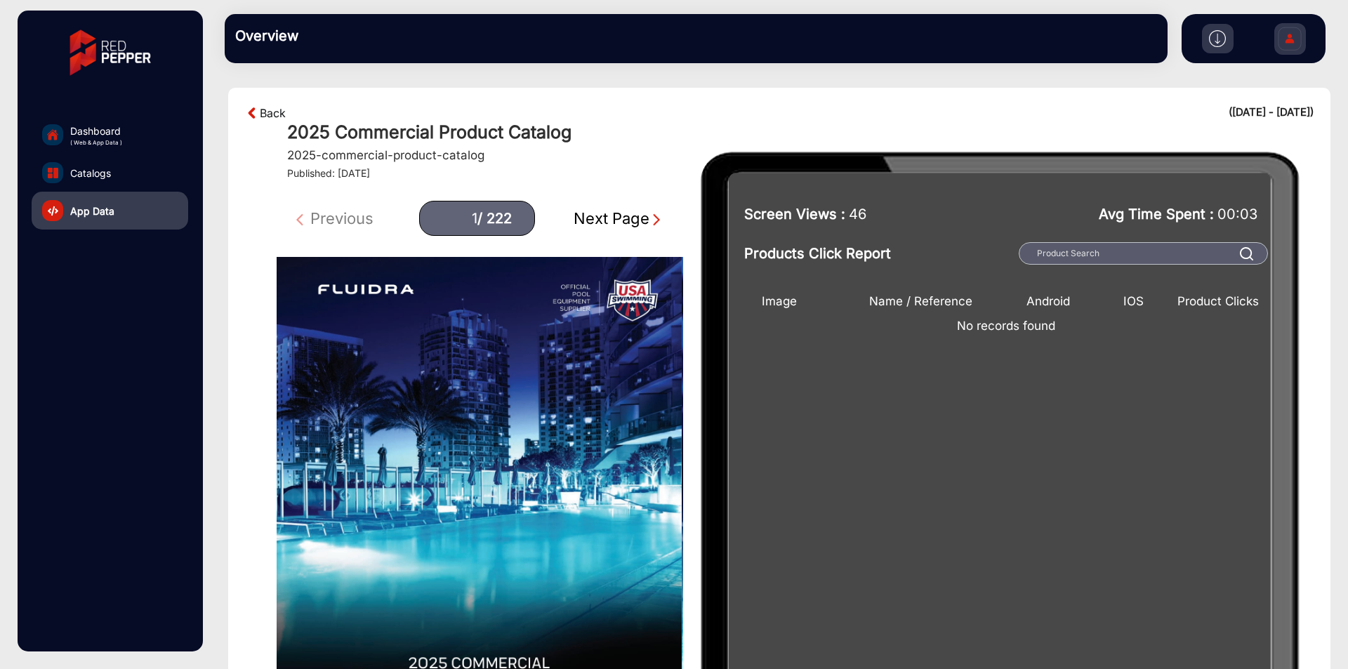
click at [269, 117] on link "Back" at bounding box center [273, 113] width 26 height 17
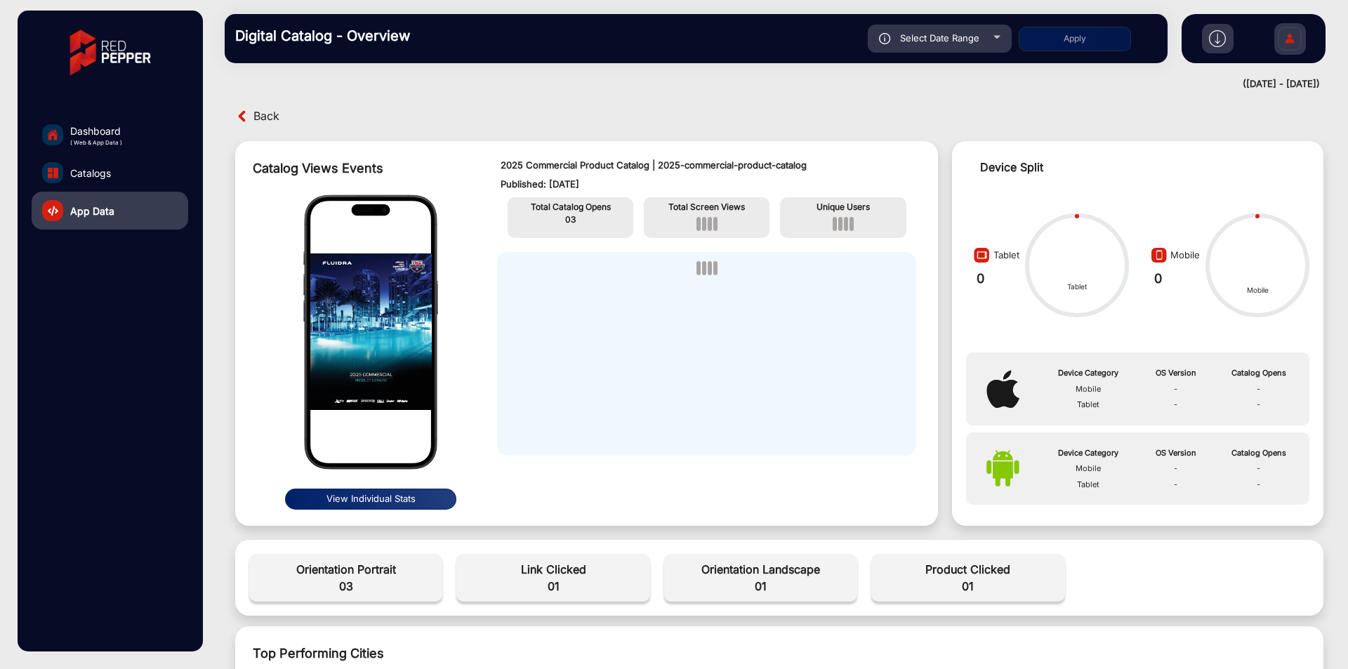
scroll to position [11, 0]
